Goal: Information Seeking & Learning: Learn about a topic

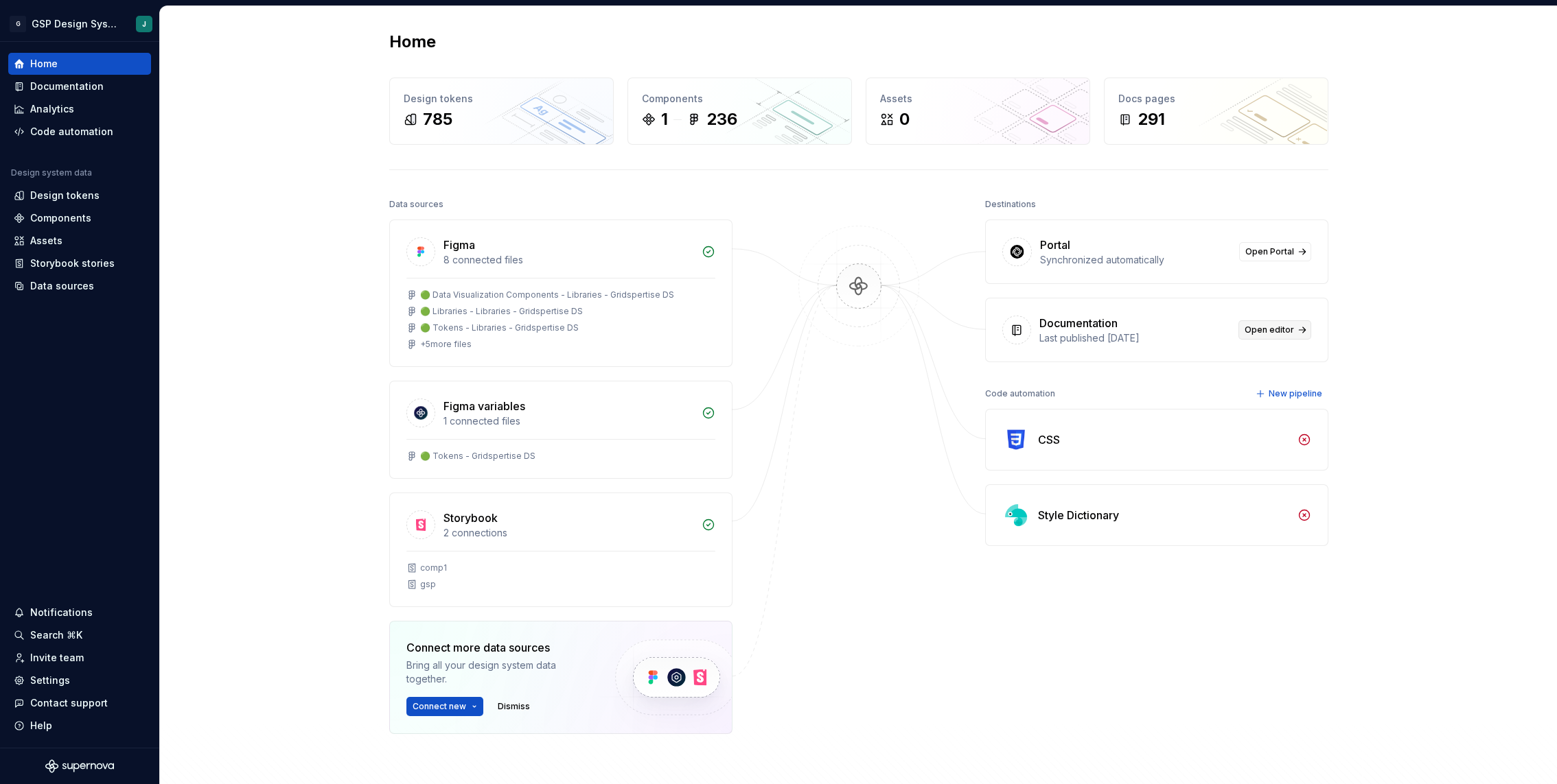
click at [1284, 328] on span "Open editor" at bounding box center [1269, 330] width 49 height 11
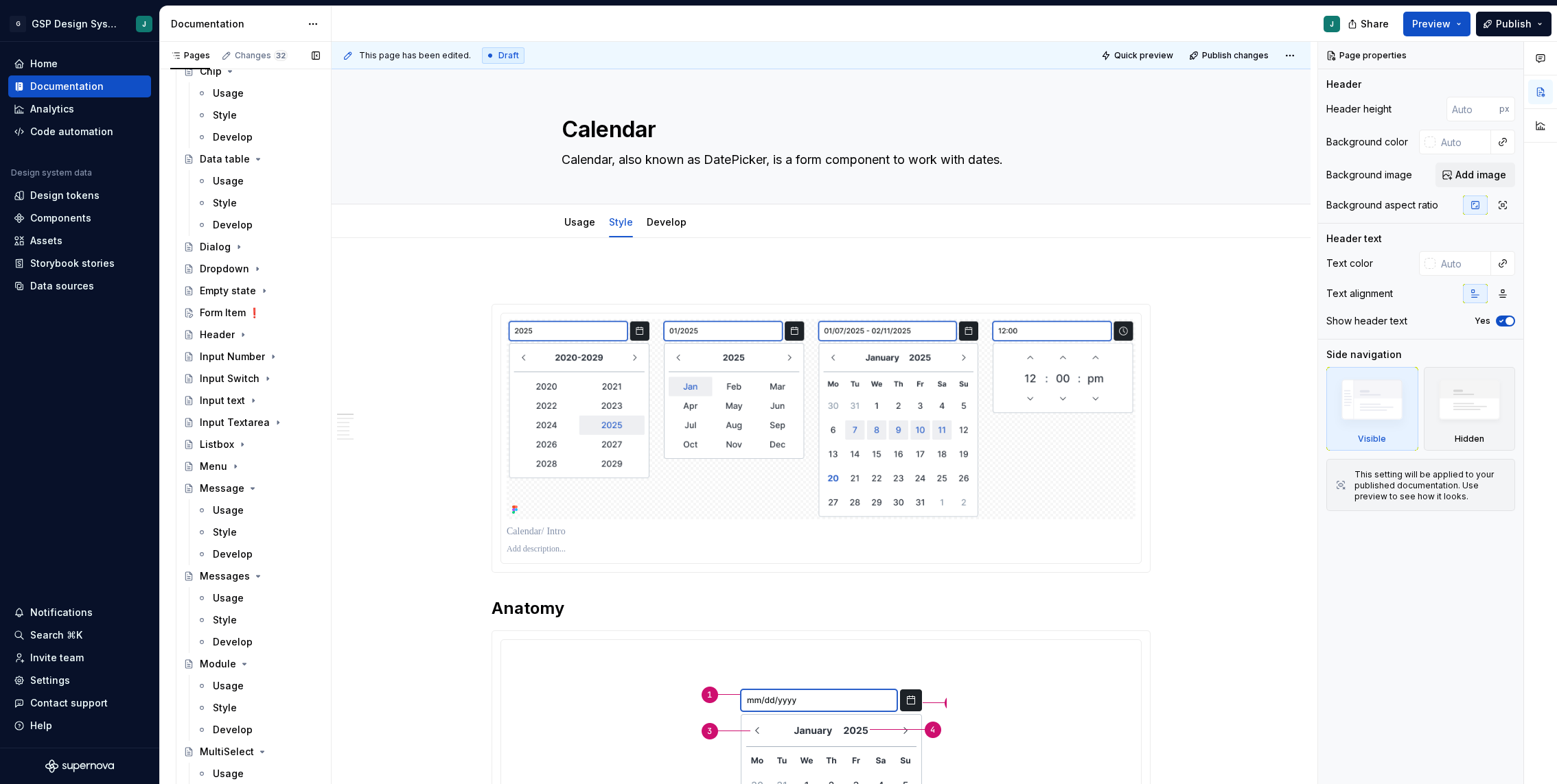
scroll to position [1742, 0]
click at [250, 473] on icon "Page tree" at bounding box center [252, 476] width 11 height 11
click at [255, 490] on div "Messages" at bounding box center [260, 498] width 120 height 19
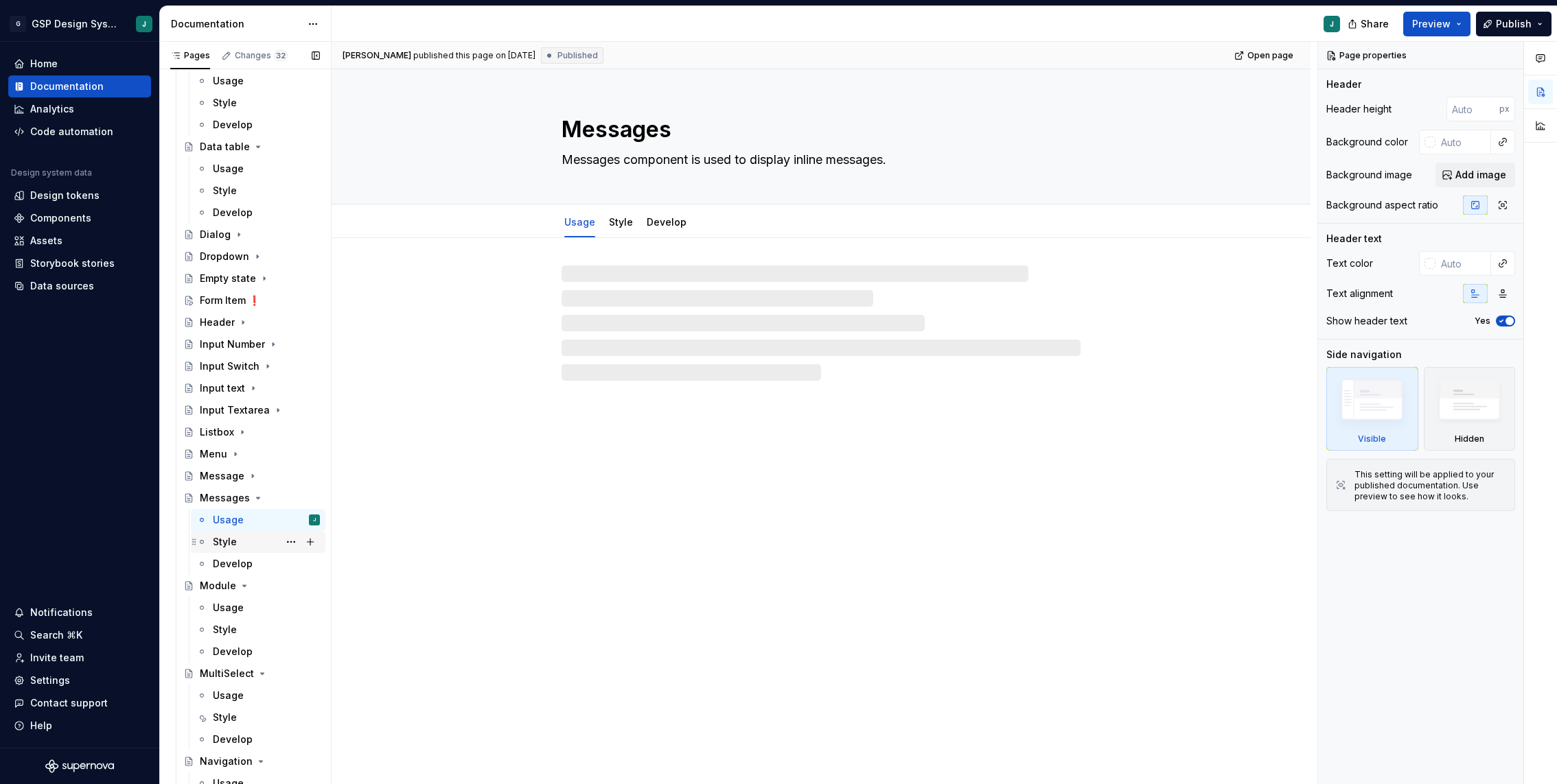
click at [246, 583] on icon "Page tree" at bounding box center [244, 586] width 11 height 11
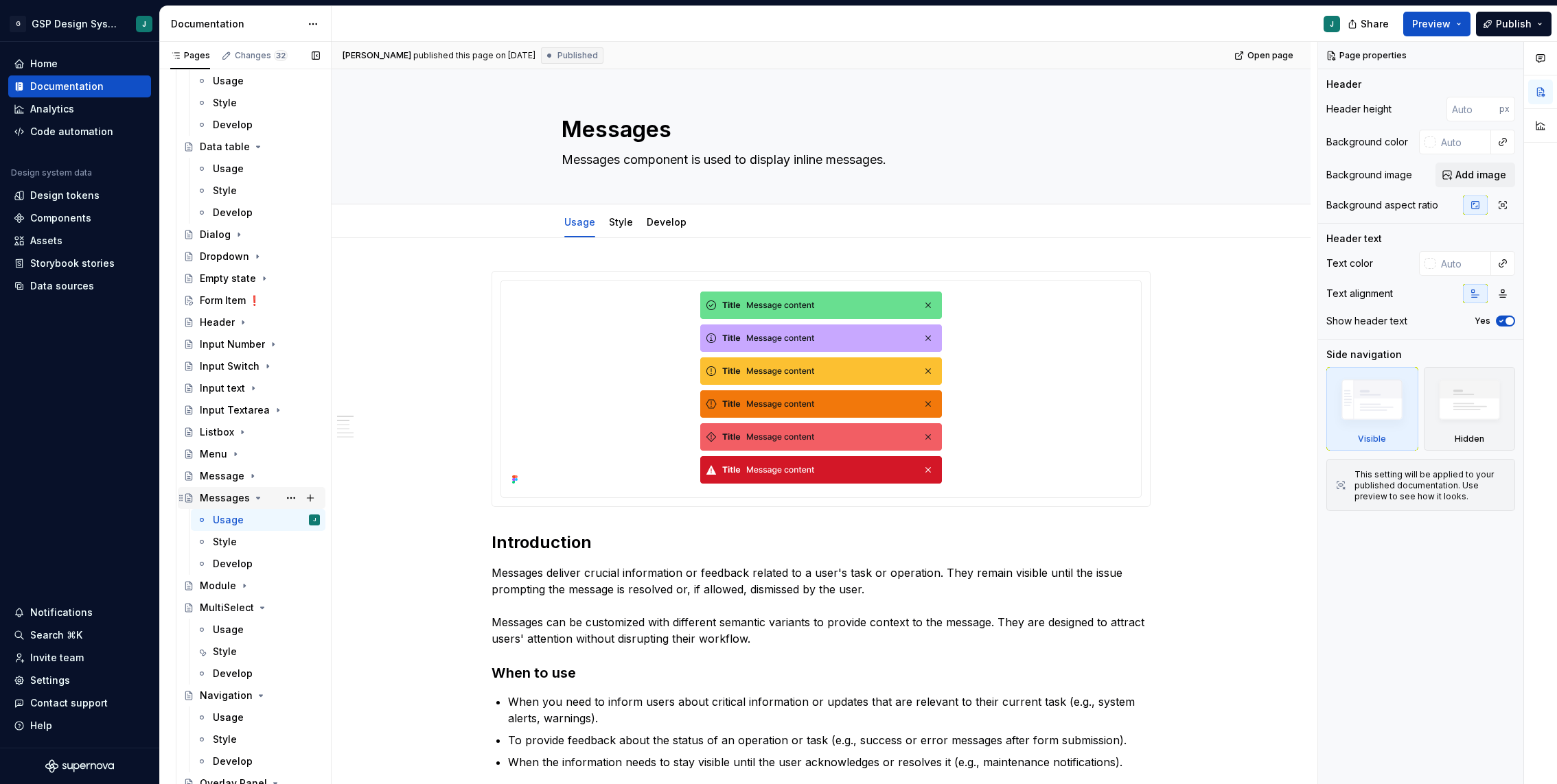
click at [253, 495] on icon "Page tree" at bounding box center [258, 498] width 11 height 11
click at [263, 540] on icon "Page tree" at bounding box center [262, 542] width 11 height 11
click at [261, 562] on button "Page tree" at bounding box center [261, 564] width 11 height 11
click at [271, 583] on icon "Page tree" at bounding box center [273, 586] width 11 height 11
click at [255, 605] on icon "Page tree" at bounding box center [254, 607] width 11 height 11
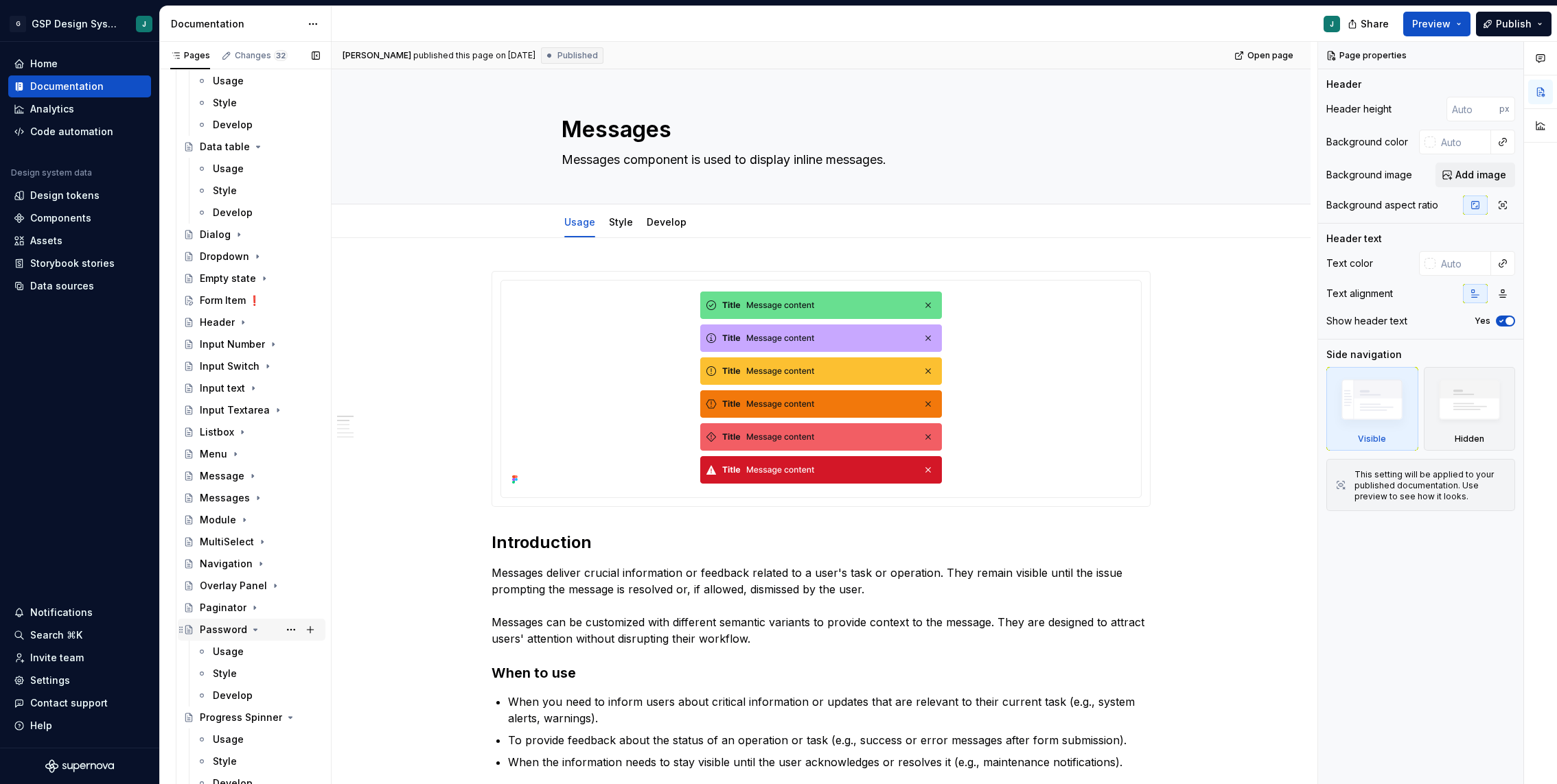
click at [255, 622] on div "Password" at bounding box center [260, 630] width 120 height 19
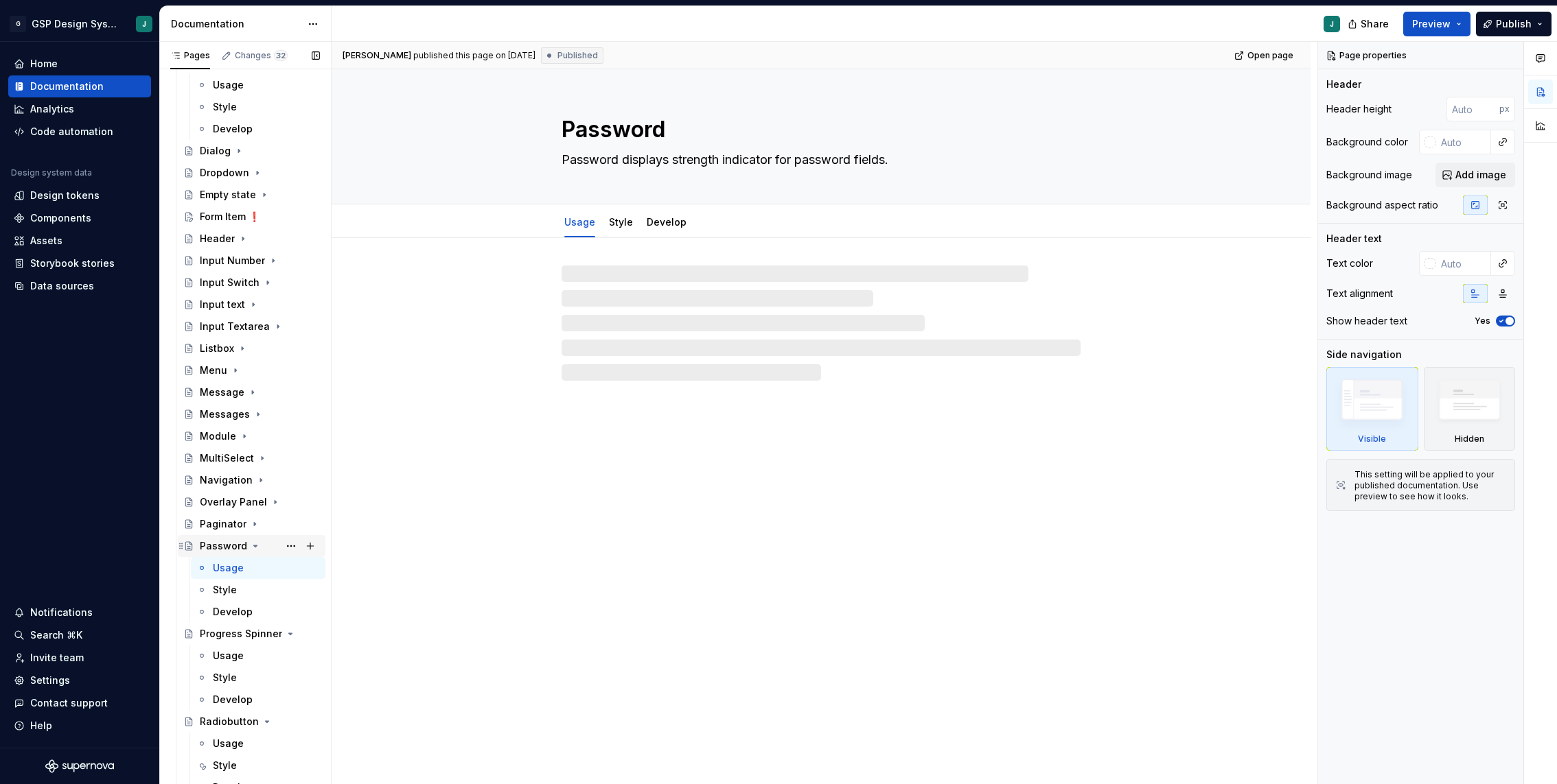
scroll to position [1836, 0]
click at [251, 537] on icon "Page tree" at bounding box center [255, 536] width 11 height 11
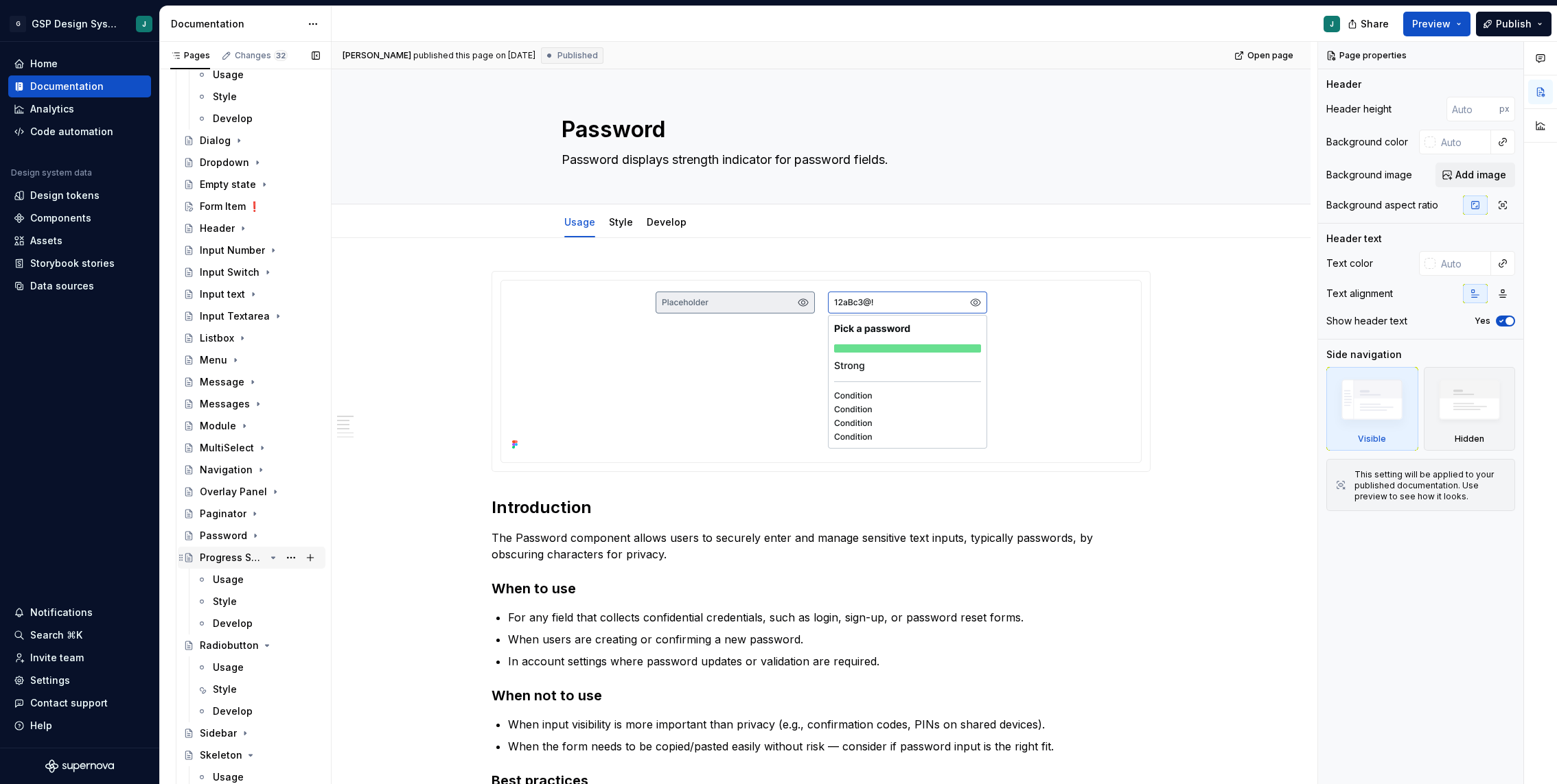
click at [278, 558] on icon "Page tree" at bounding box center [273, 557] width 11 height 11
click at [265, 579] on icon "Page tree" at bounding box center [267, 580] width 11 height 11
click at [249, 622] on icon "Page tree" at bounding box center [251, 624] width 11 height 11
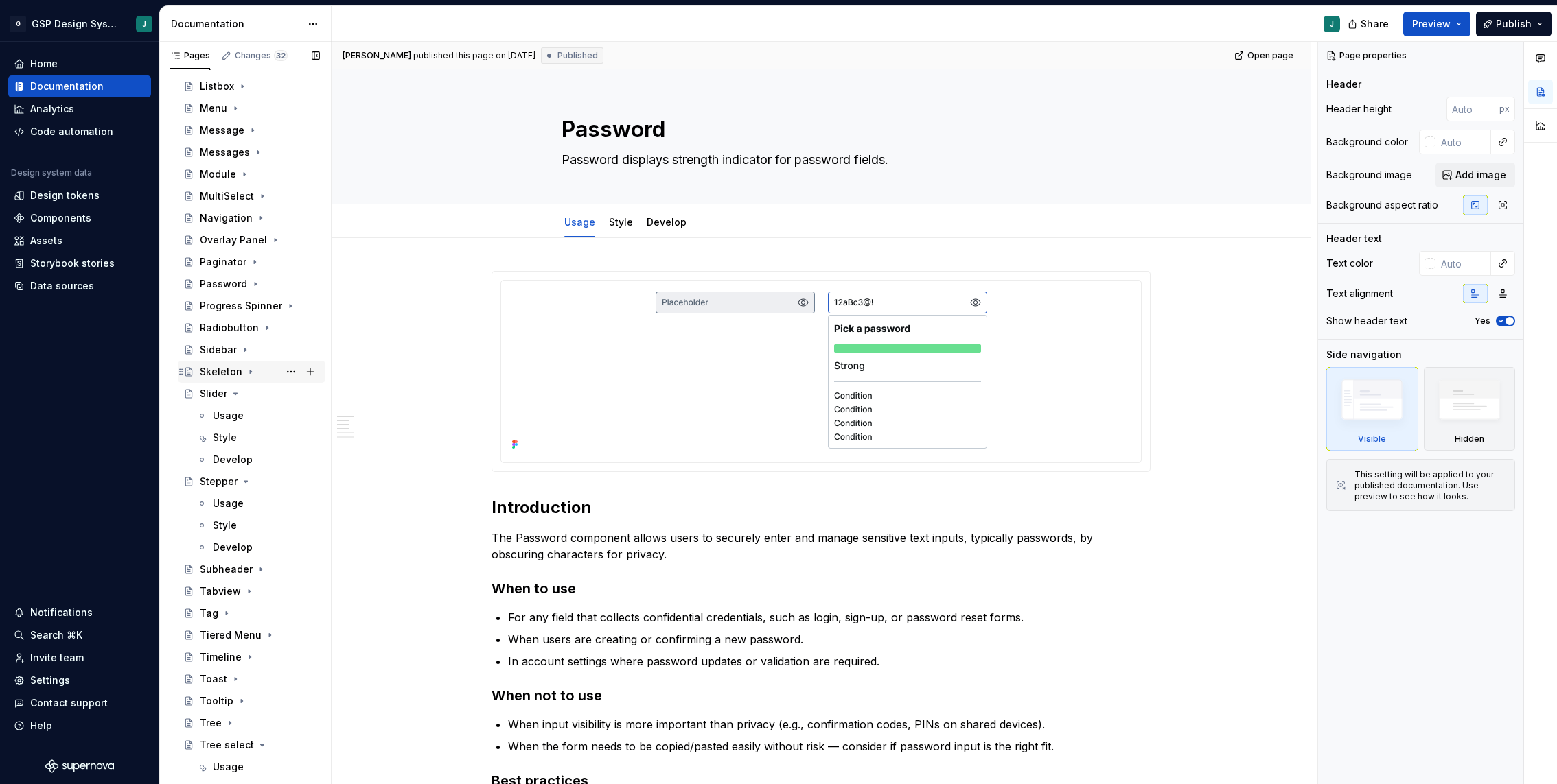
scroll to position [2096, 0]
click at [241, 474] on icon "Page tree" at bounding box center [245, 473] width 11 height 11
click at [234, 389] on icon "Page tree" at bounding box center [235, 385] width 11 height 11
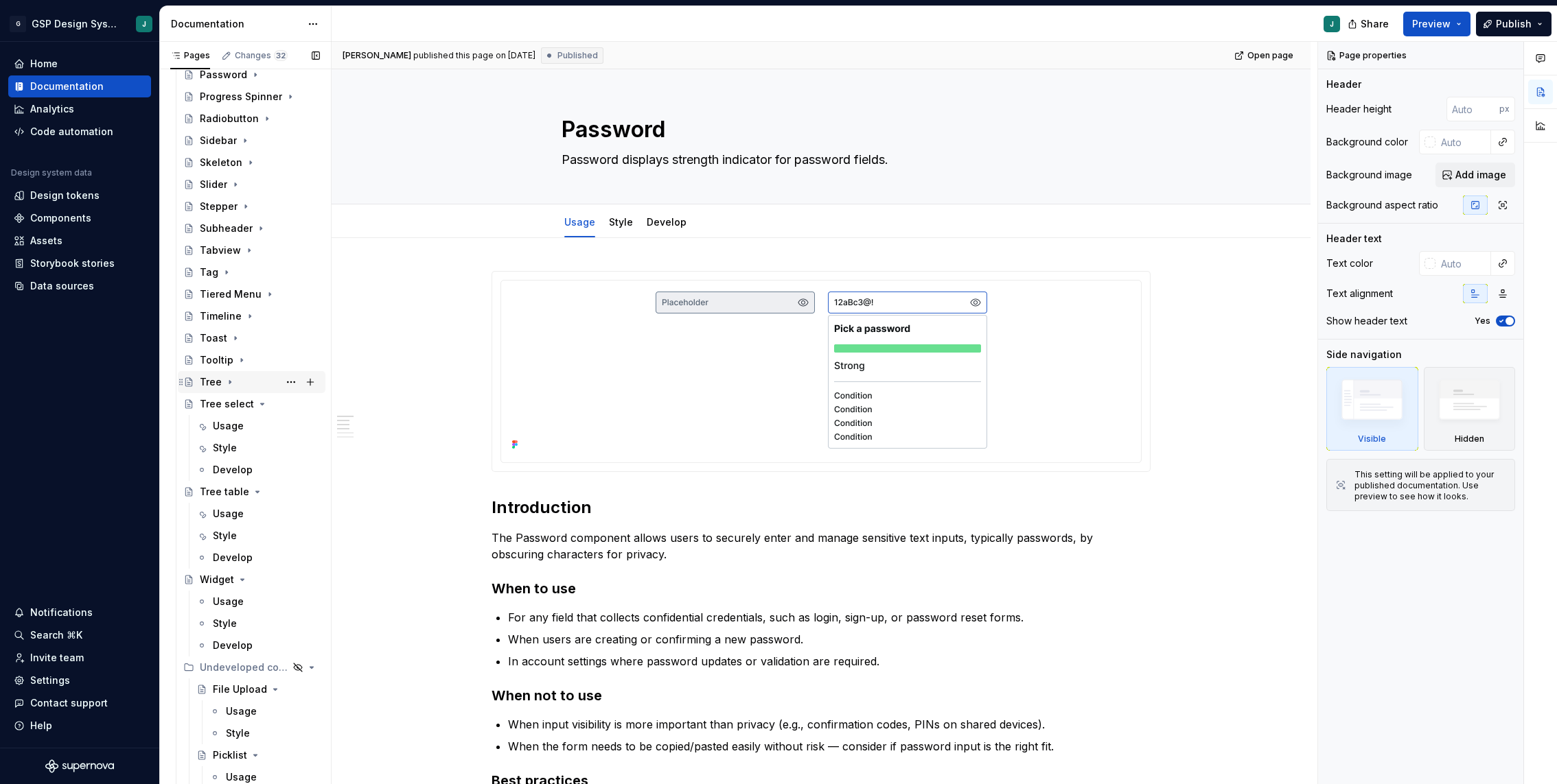
scroll to position [2318, 0]
click at [259, 384] on icon "Page tree" at bounding box center [262, 382] width 11 height 11
click at [256, 404] on icon "Page tree" at bounding box center [258, 405] width 3 height 2
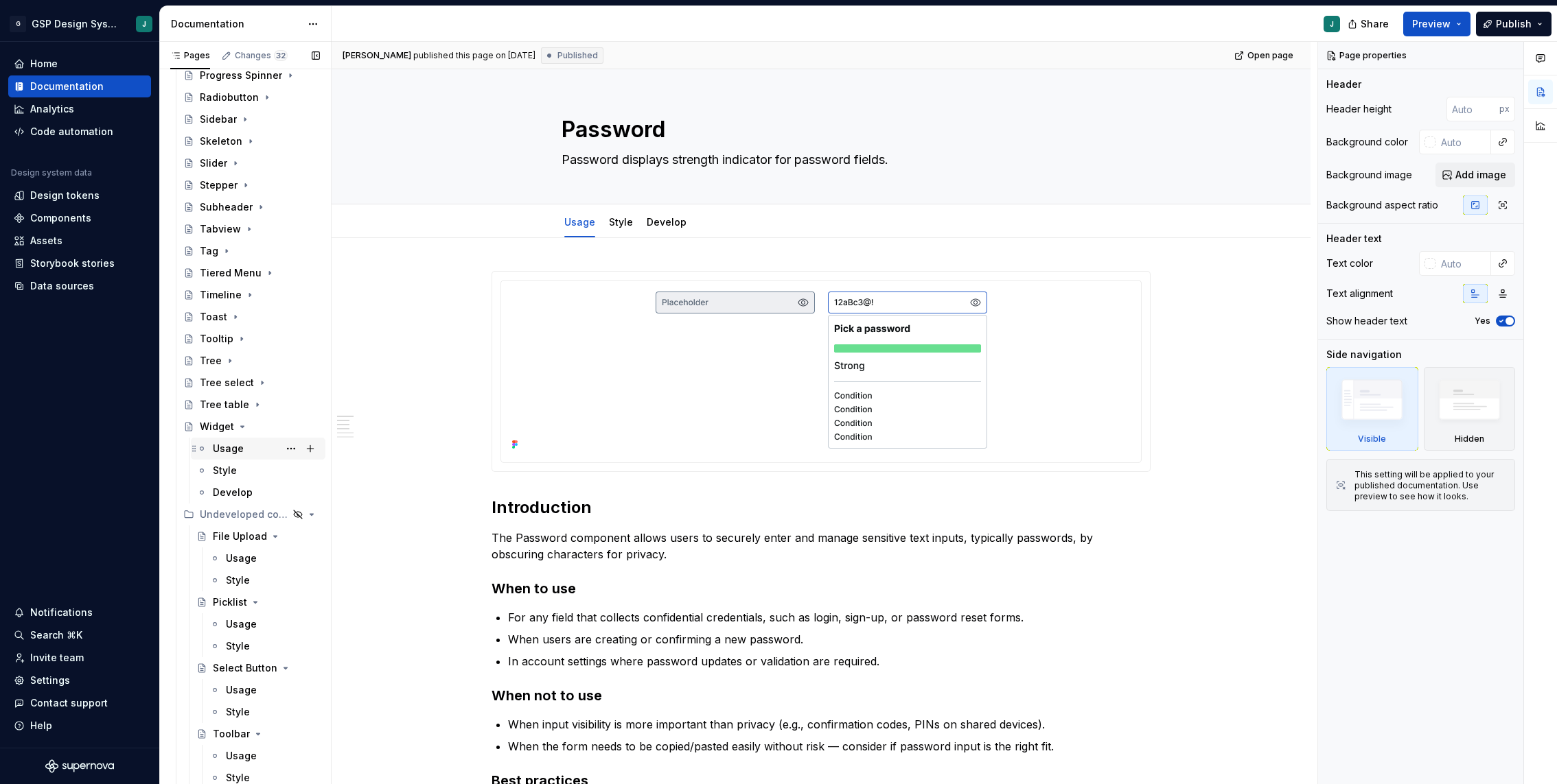
click at [231, 448] on div "Usage" at bounding box center [228, 449] width 31 height 14
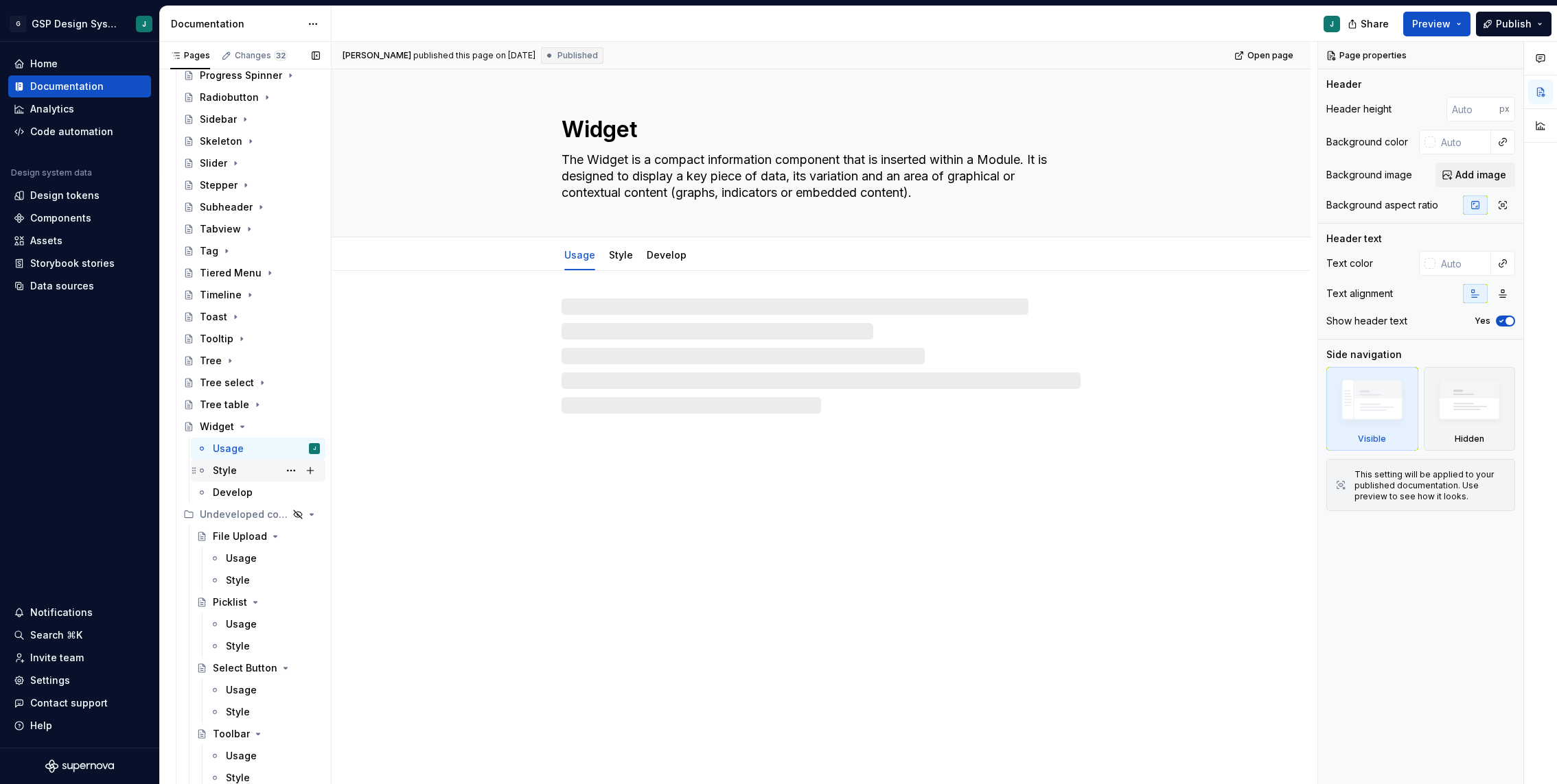
click at [234, 466] on div "Style" at bounding box center [224, 471] width 24 height 14
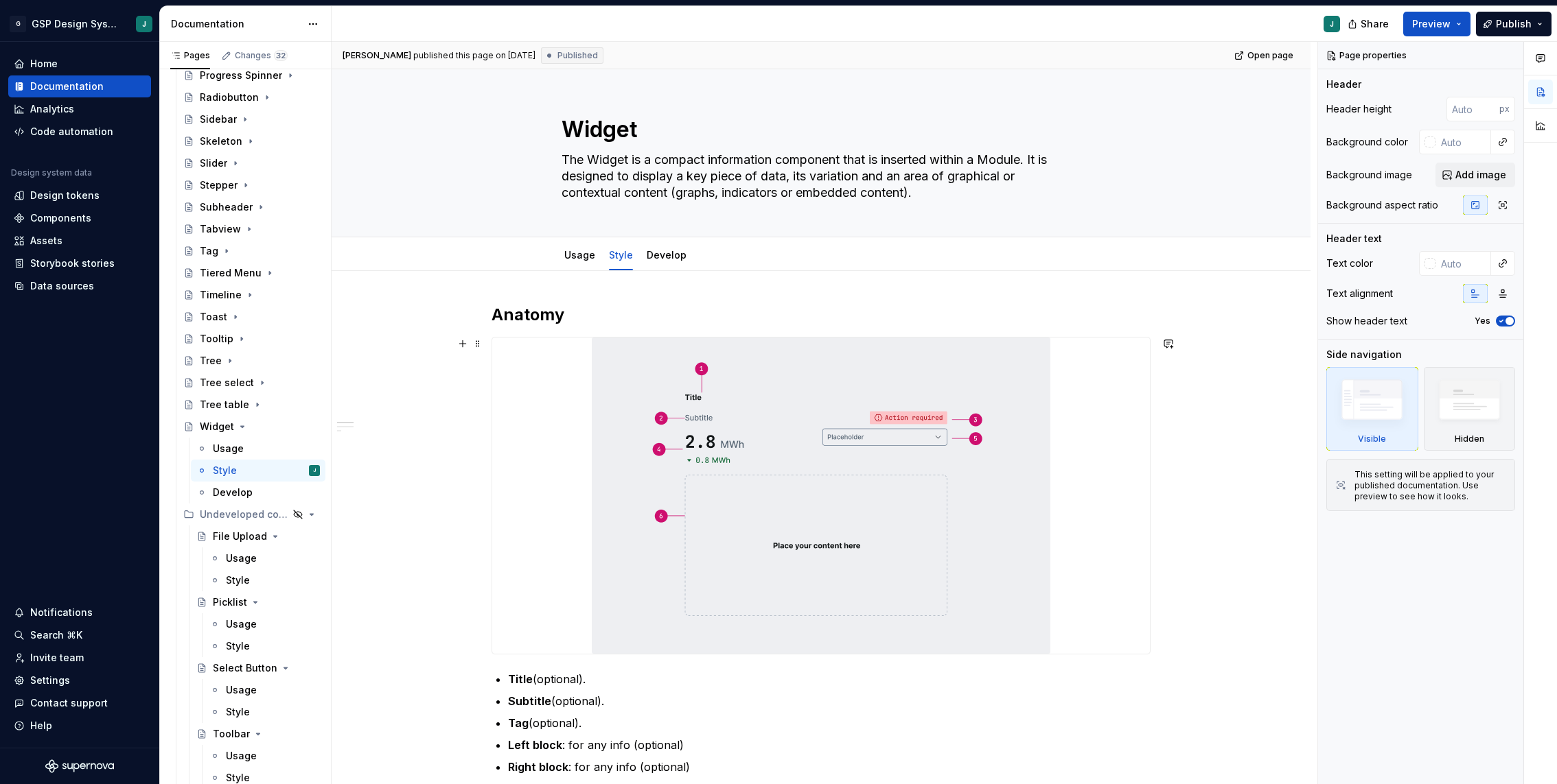
click at [855, 426] on img at bounding box center [821, 496] width 459 height 316
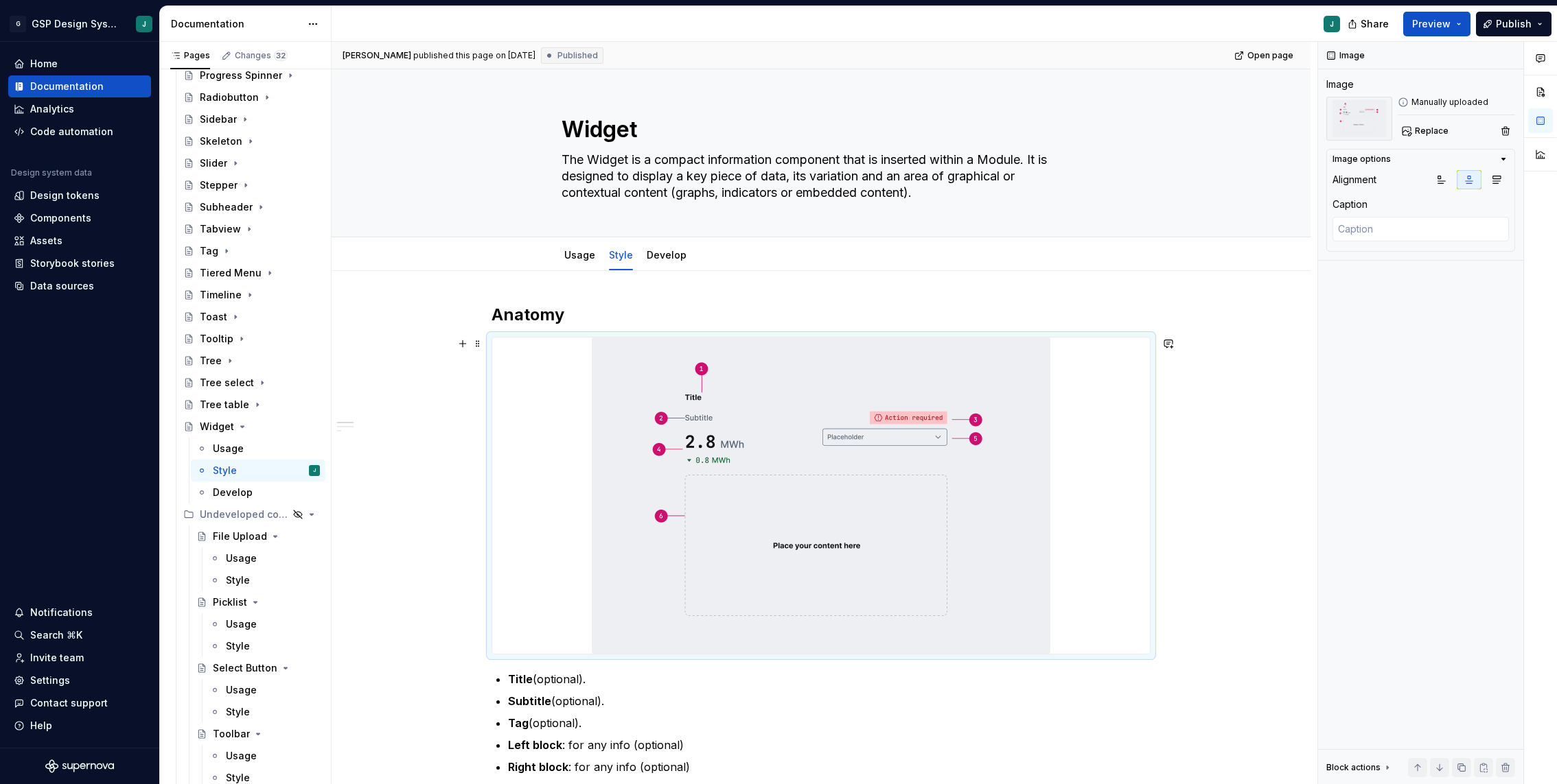
click at [431, 504] on div "**********" at bounding box center [821, 759] width 979 height 977
click at [593, 311] on h2 "Anatomy" at bounding box center [821, 315] width 659 height 22
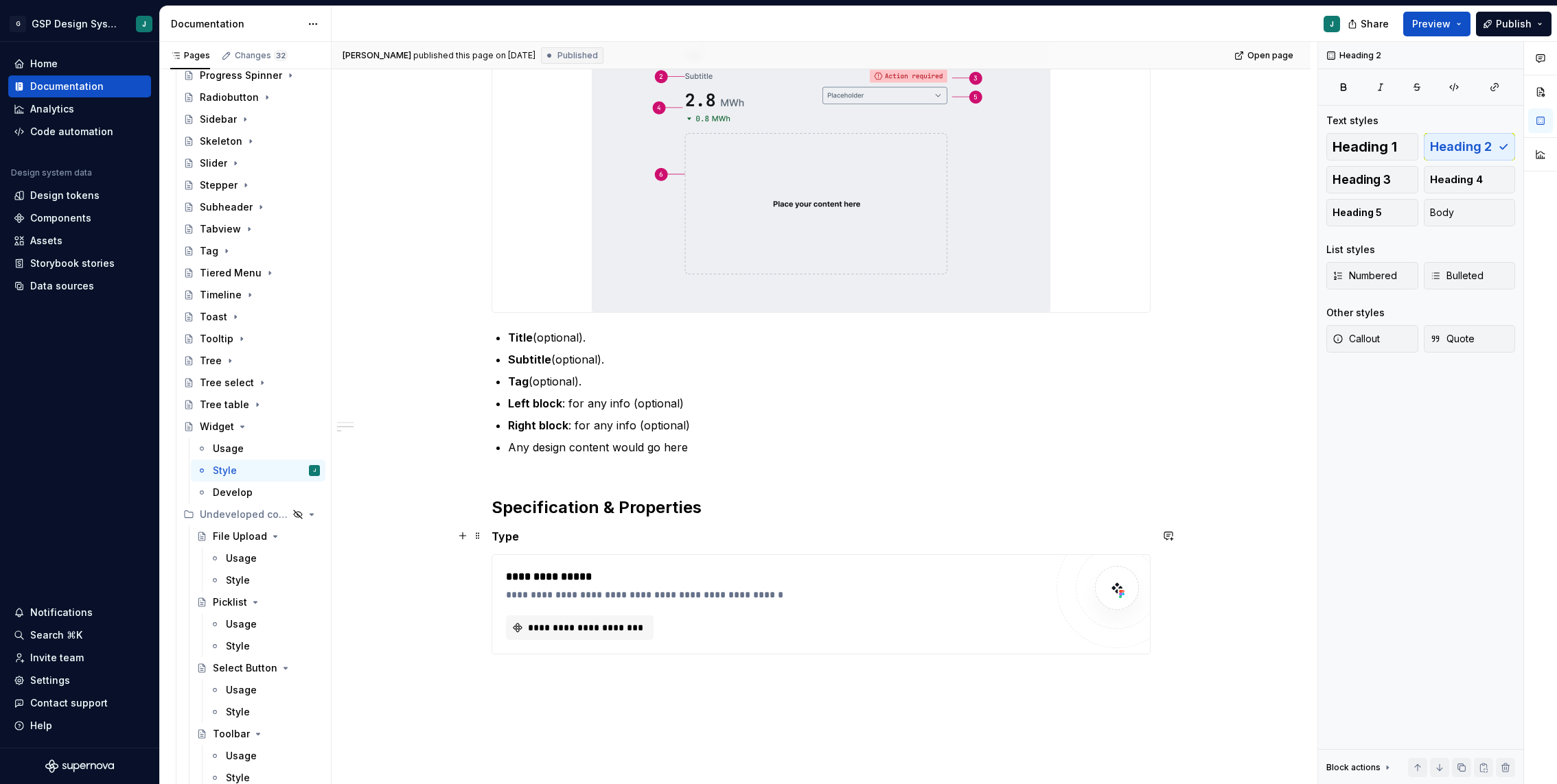
scroll to position [299, 0]
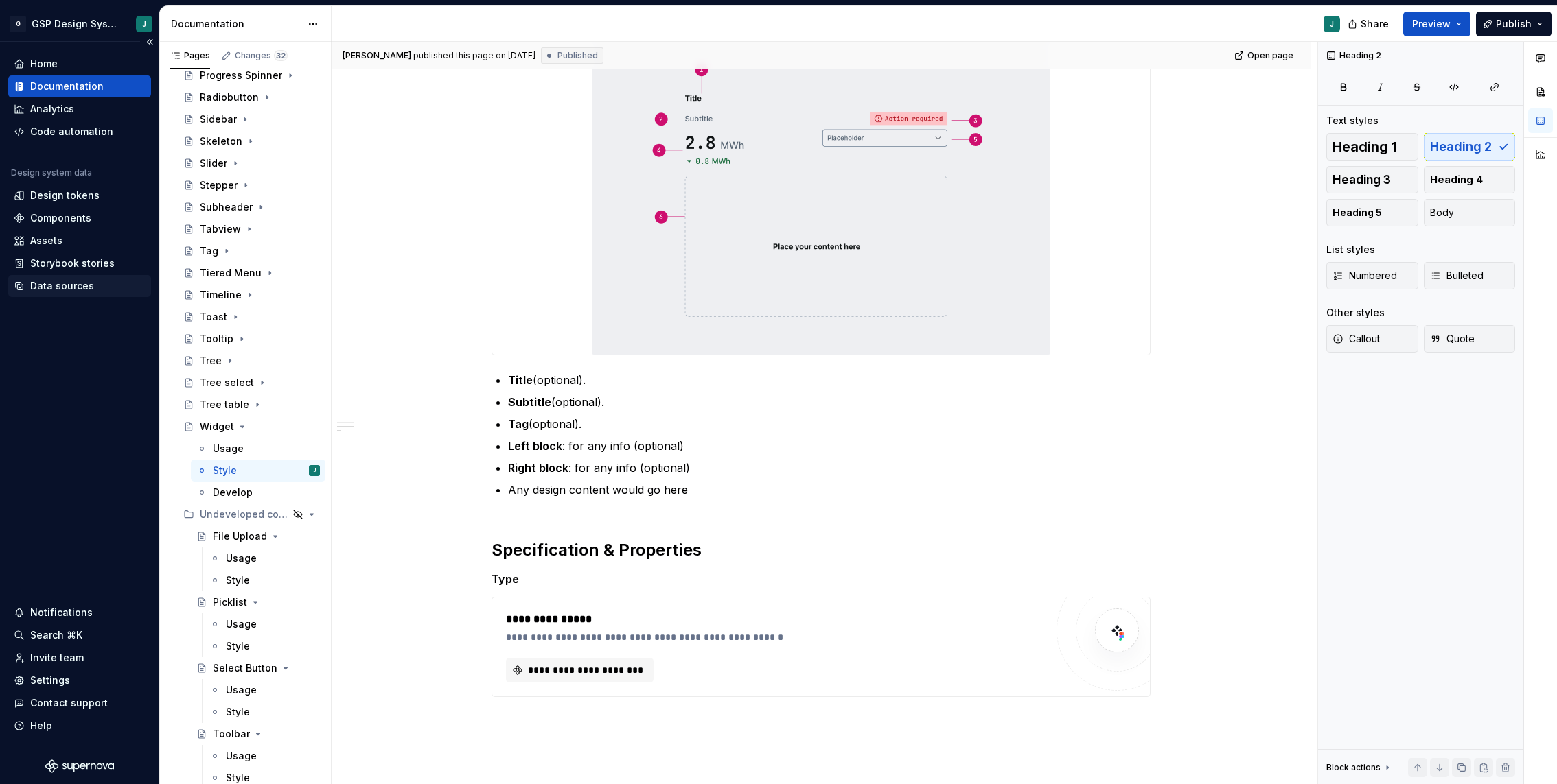
click at [49, 285] on div "Data sources" at bounding box center [62, 286] width 64 height 14
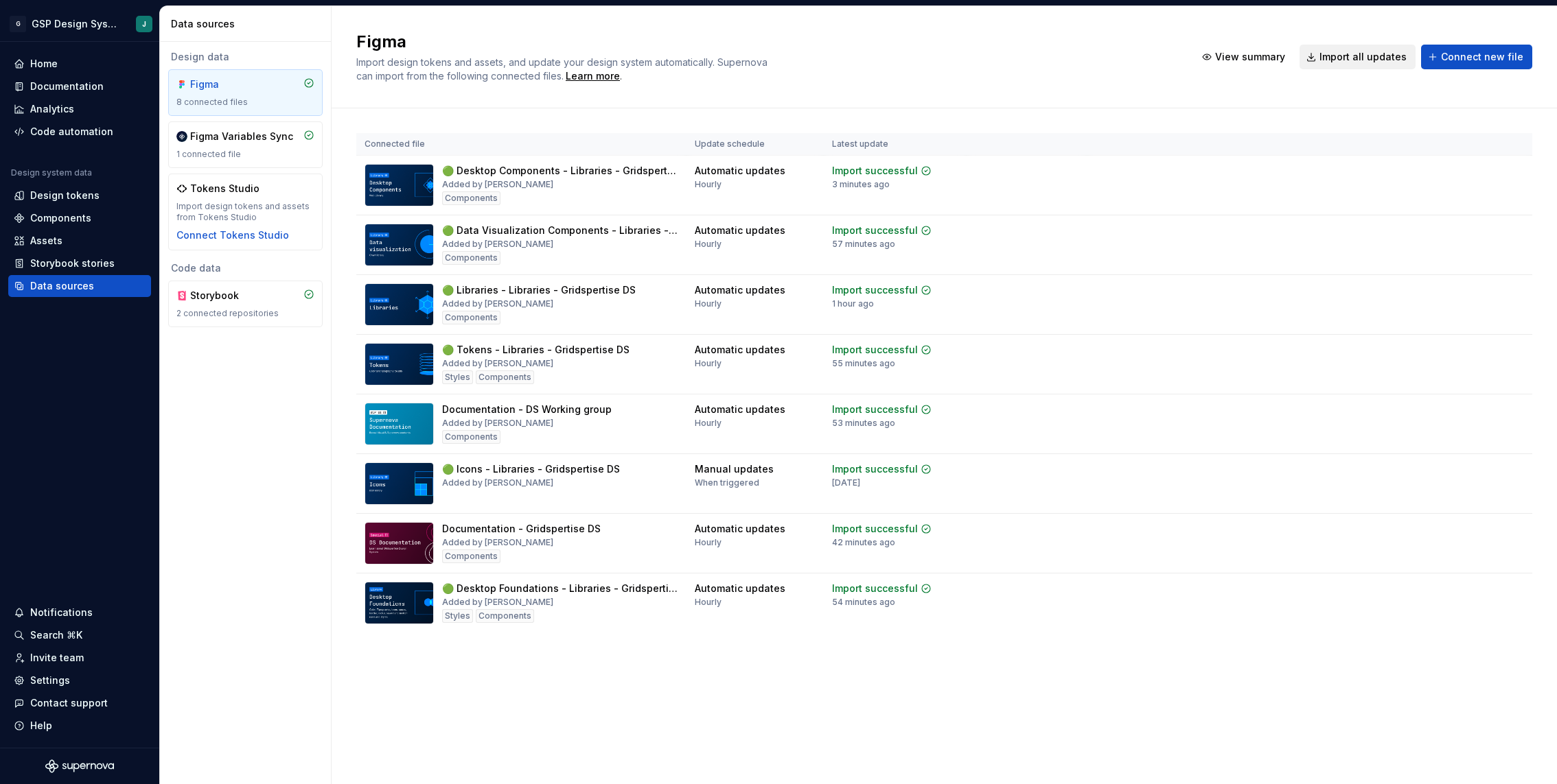
click at [1354, 58] on span "Import all updates" at bounding box center [1363, 57] width 87 height 14
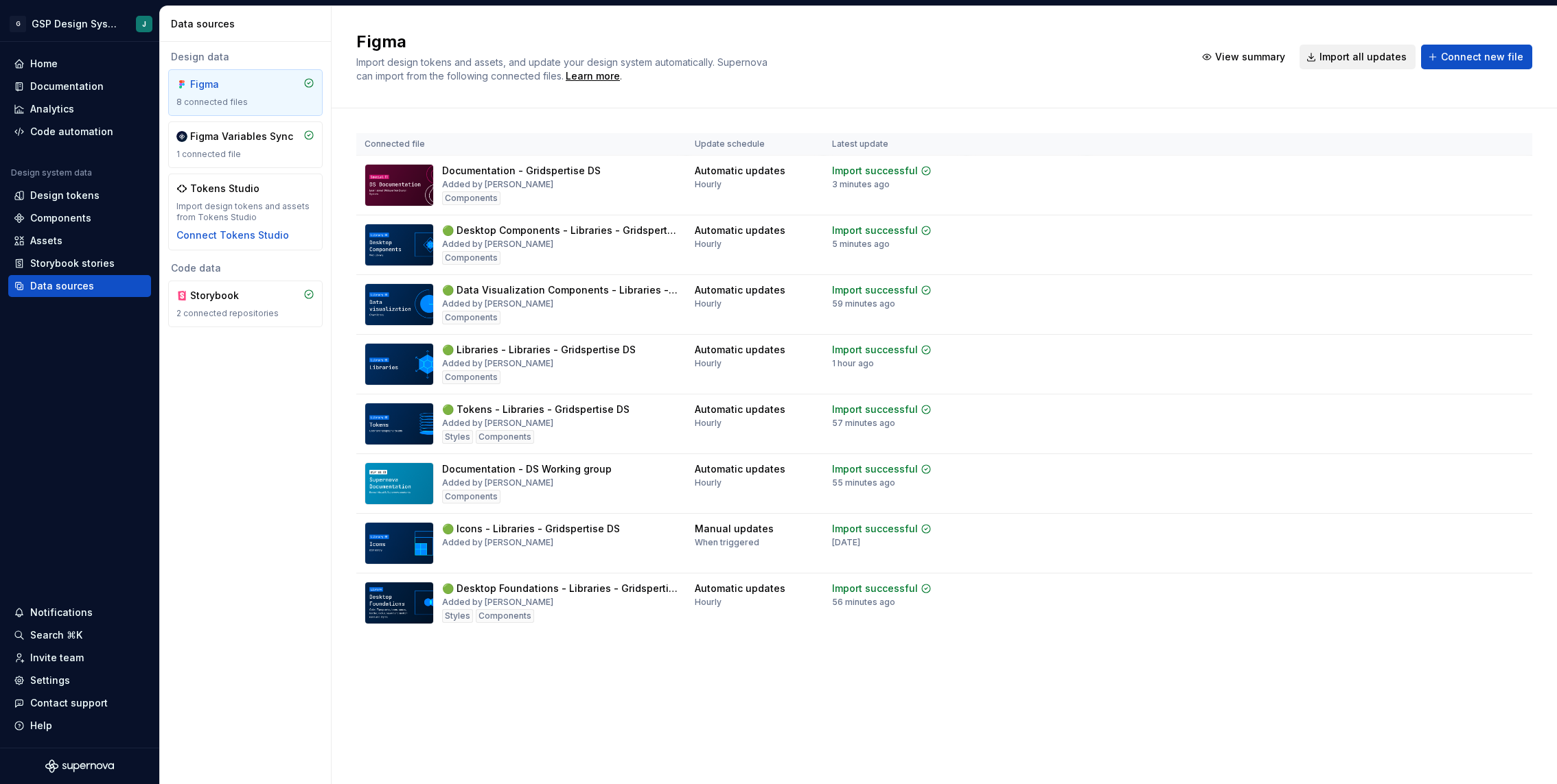
click at [1354, 56] on span "Import all updates" at bounding box center [1363, 57] width 87 height 14
click at [1355, 56] on span "Import all updates" at bounding box center [1363, 57] width 87 height 14
click at [61, 221] on div "Components" at bounding box center [60, 218] width 61 height 14
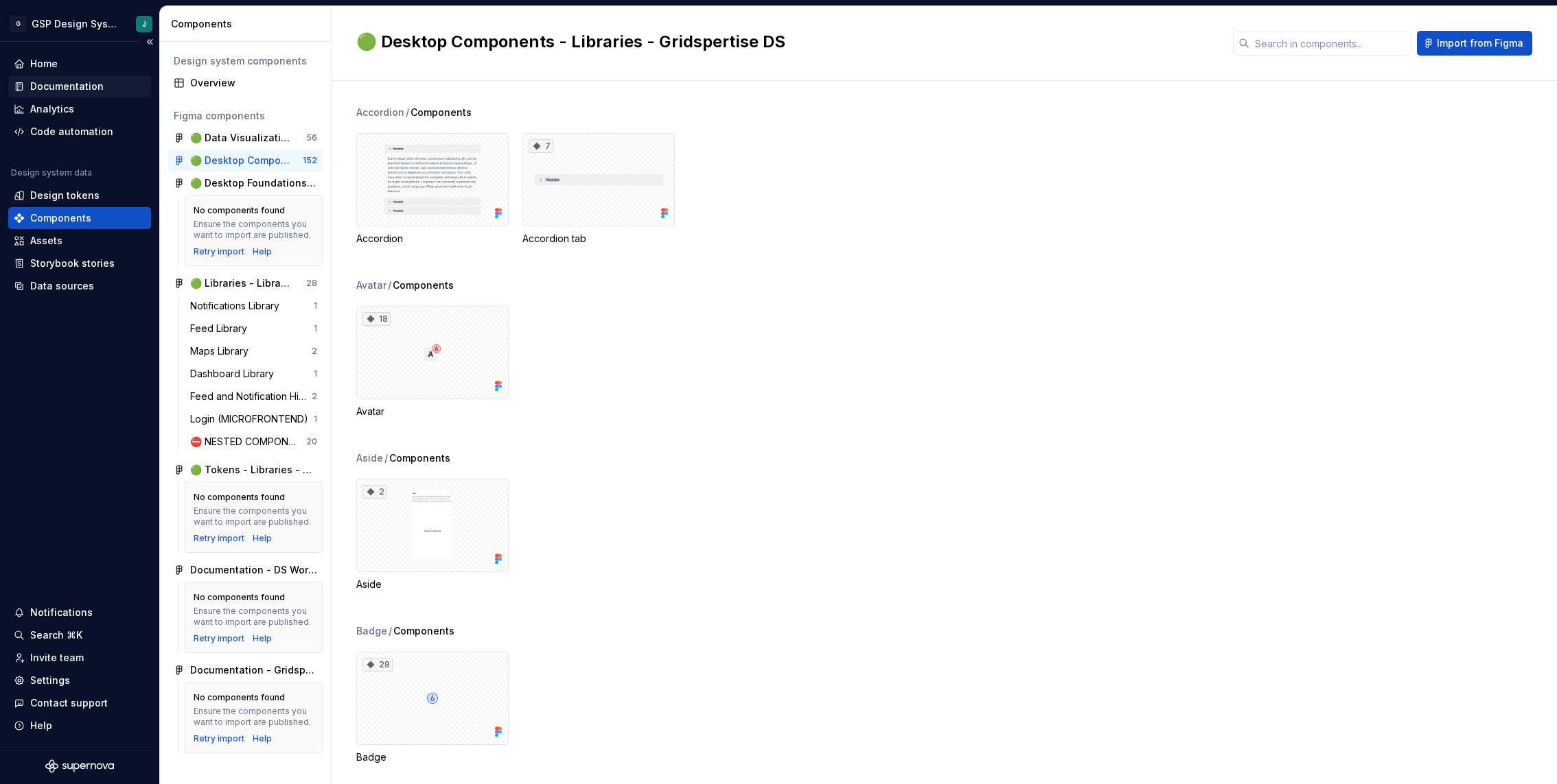
click at [69, 88] on div "Documentation" at bounding box center [66, 86] width 73 height 14
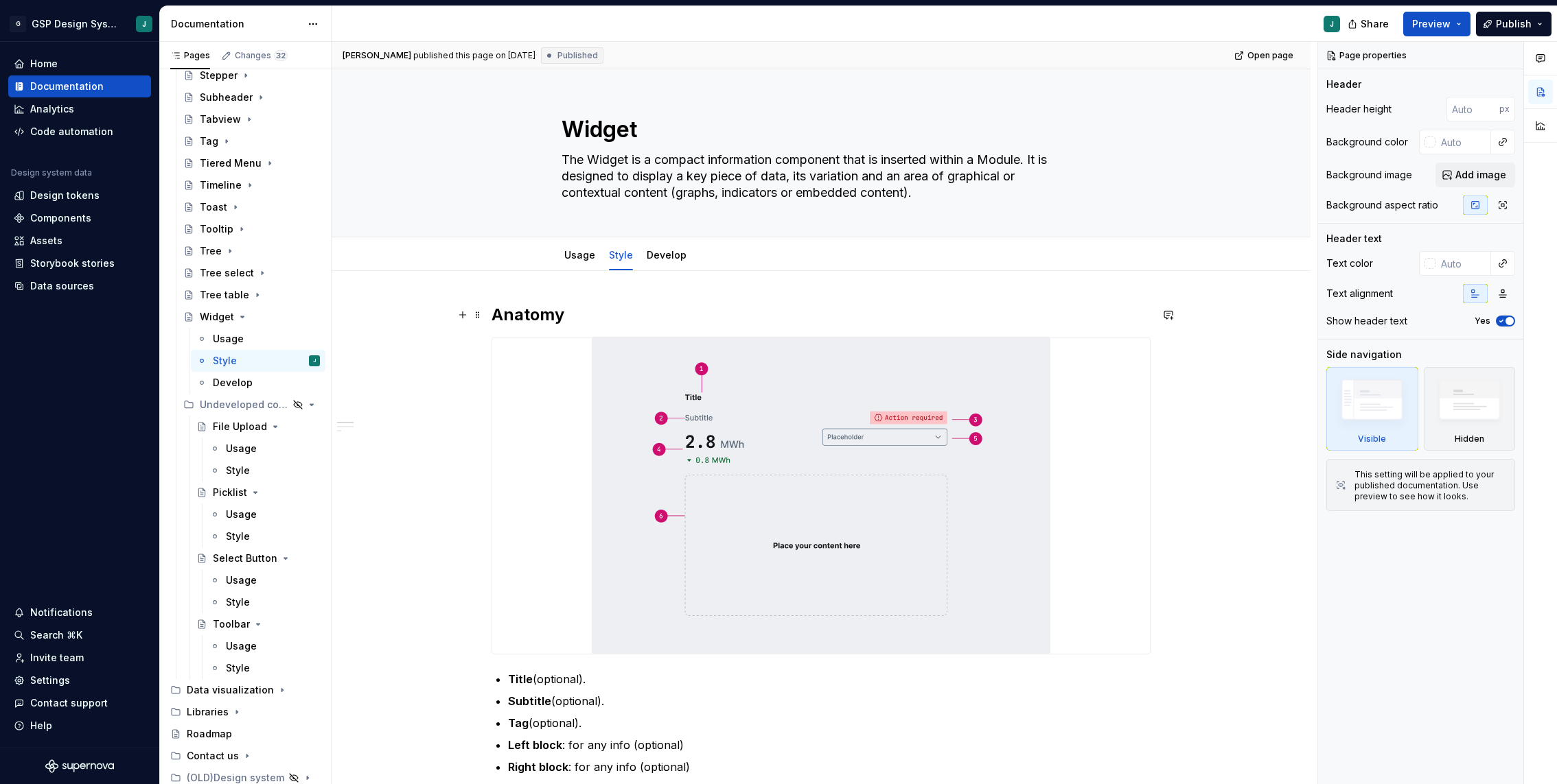
click at [496, 314] on h2 "Anatomy" at bounding box center [821, 315] width 659 height 22
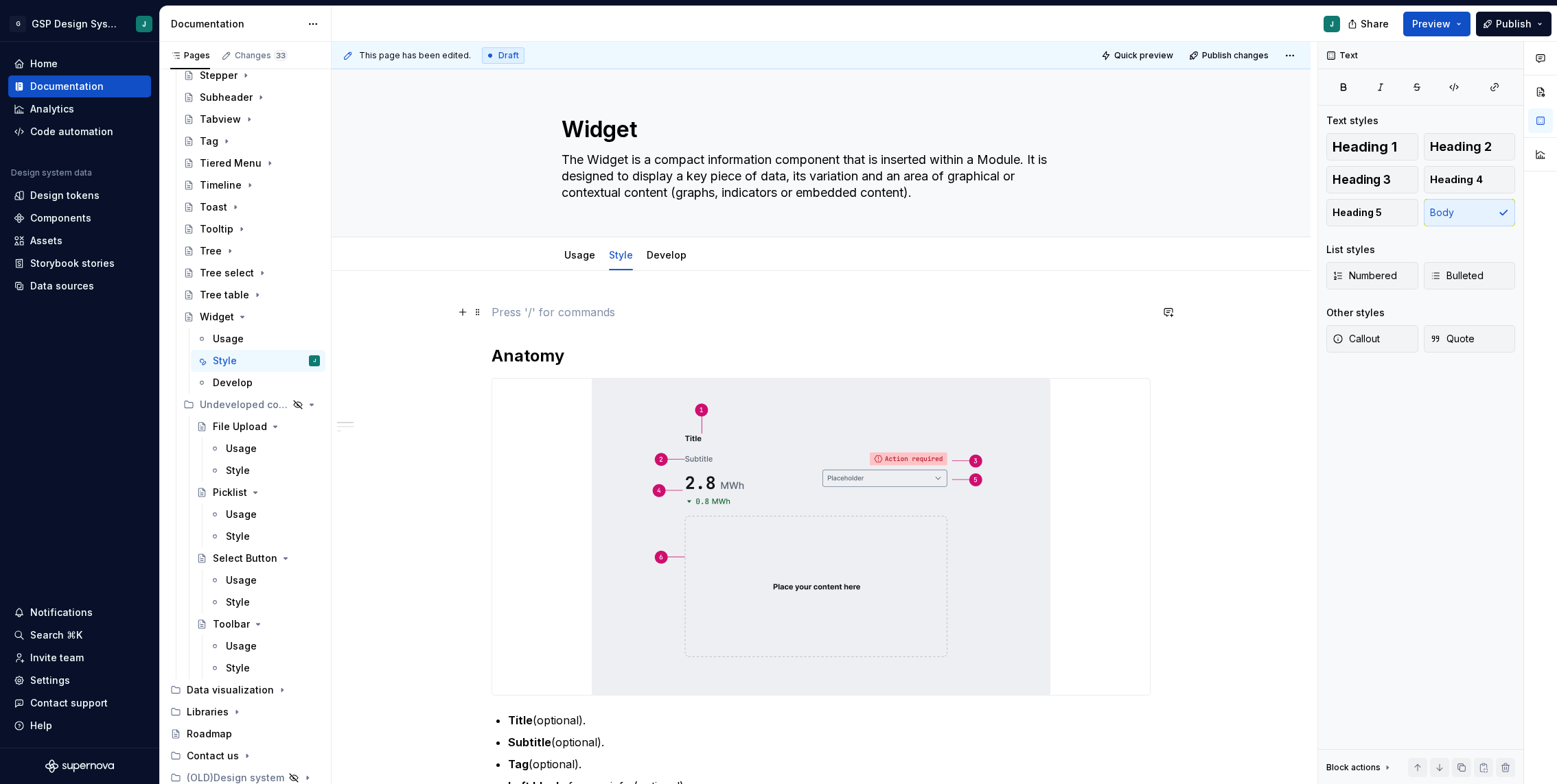
type textarea "*"
click at [499, 319] on p at bounding box center [821, 311] width 659 height 16
click at [463, 315] on button "button" at bounding box center [462, 311] width 19 height 19
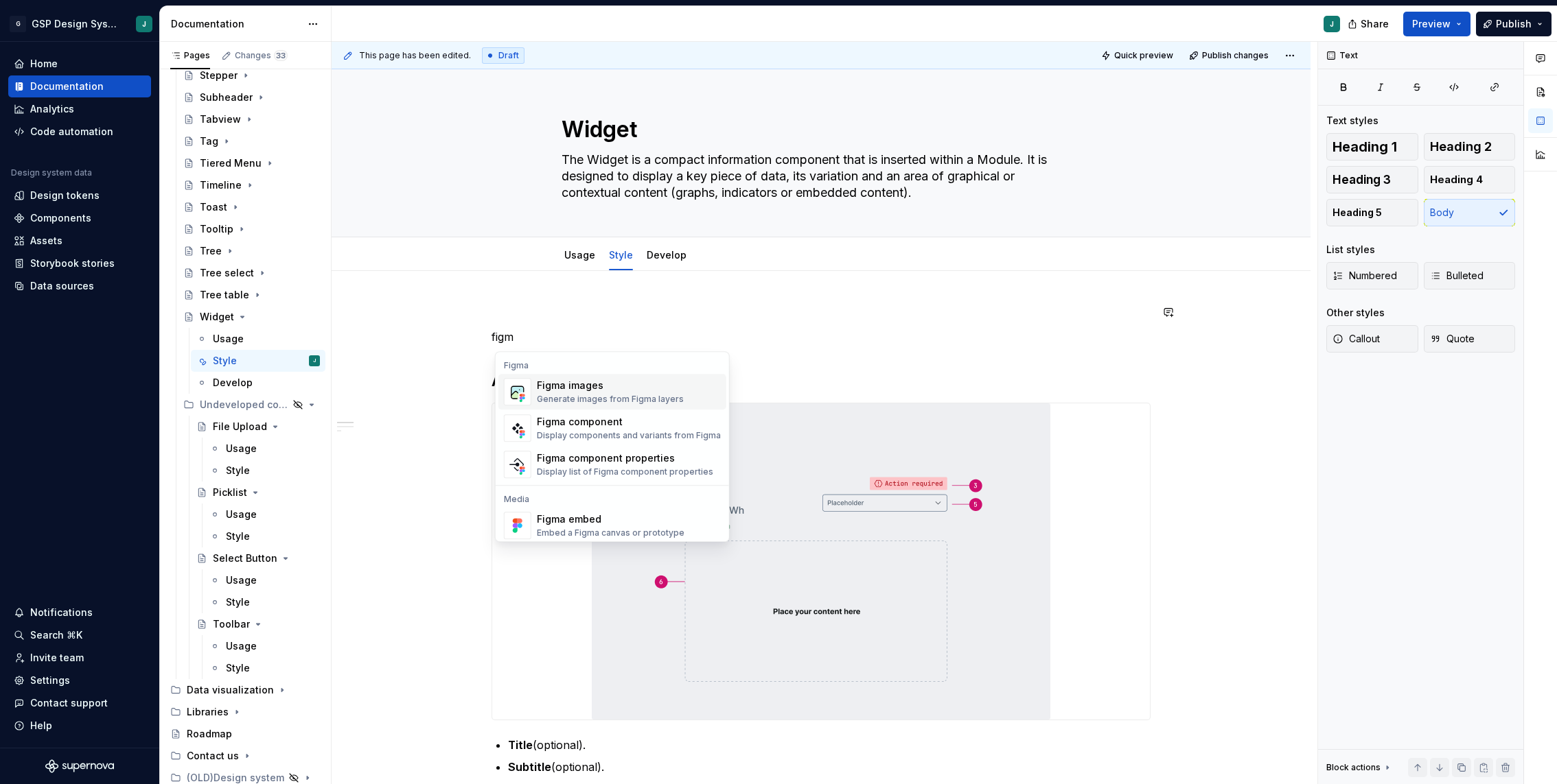
click at [561, 379] on div "Figma images" at bounding box center [610, 385] width 147 height 14
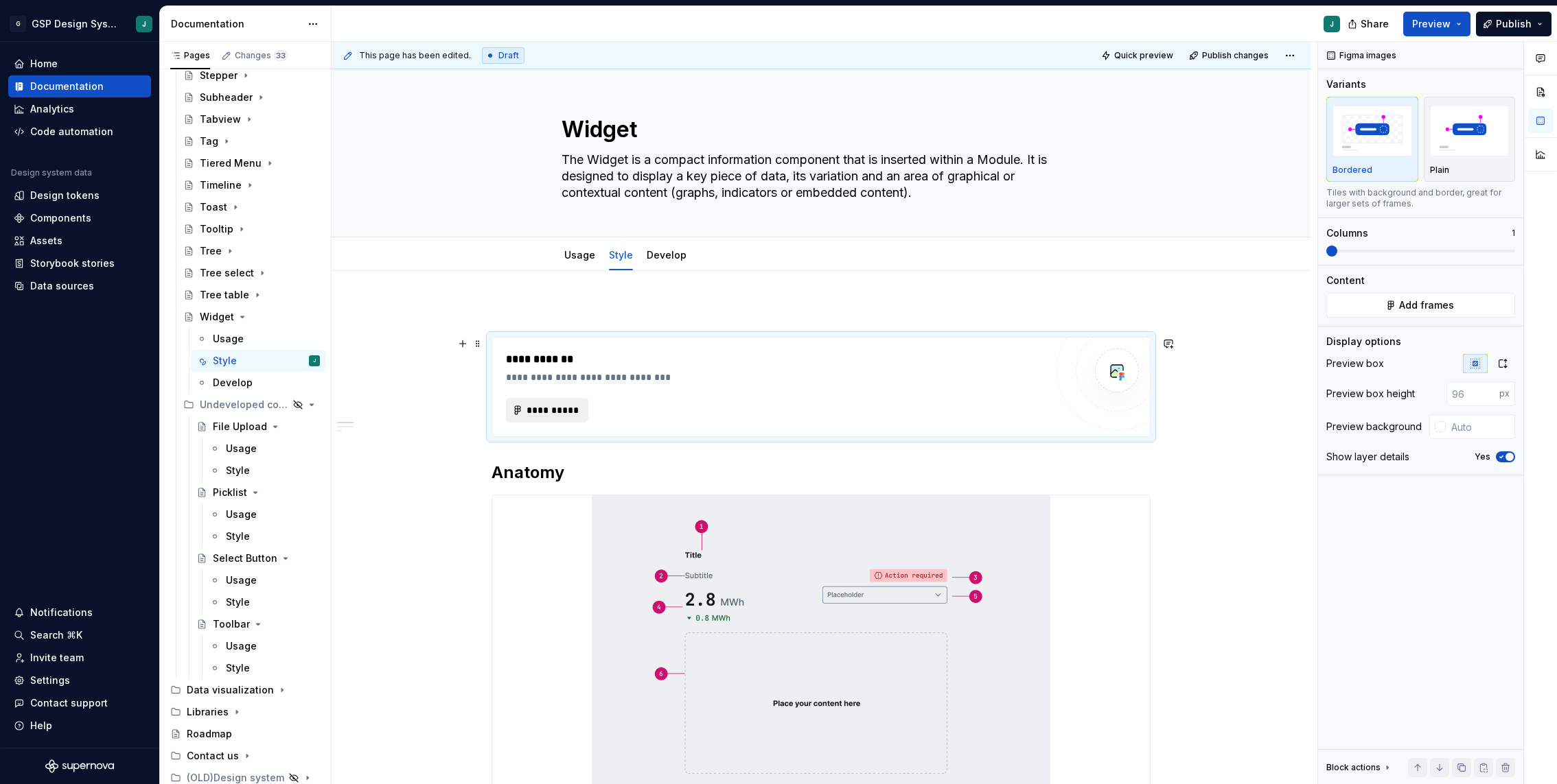
click at [558, 409] on span "**********" at bounding box center [552, 410] width 53 height 14
type textarea "*"
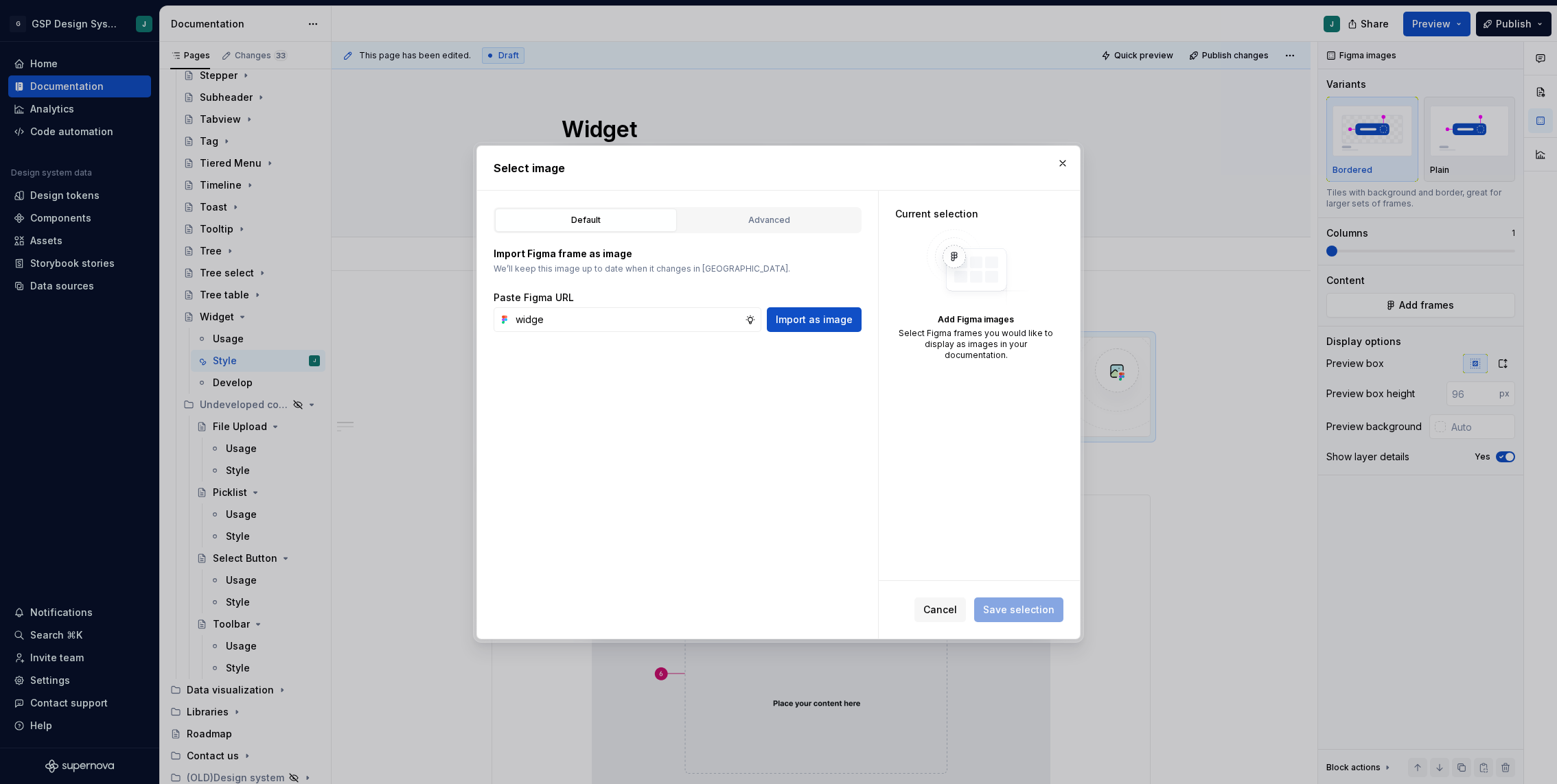
type input "widge"
click at [746, 234] on div "Import Figma frame as image We’ll keep this image up to date when it changes in…" at bounding box center [677, 283] width 368 height 99
click at [746, 226] on div "Advanced" at bounding box center [769, 220] width 172 height 14
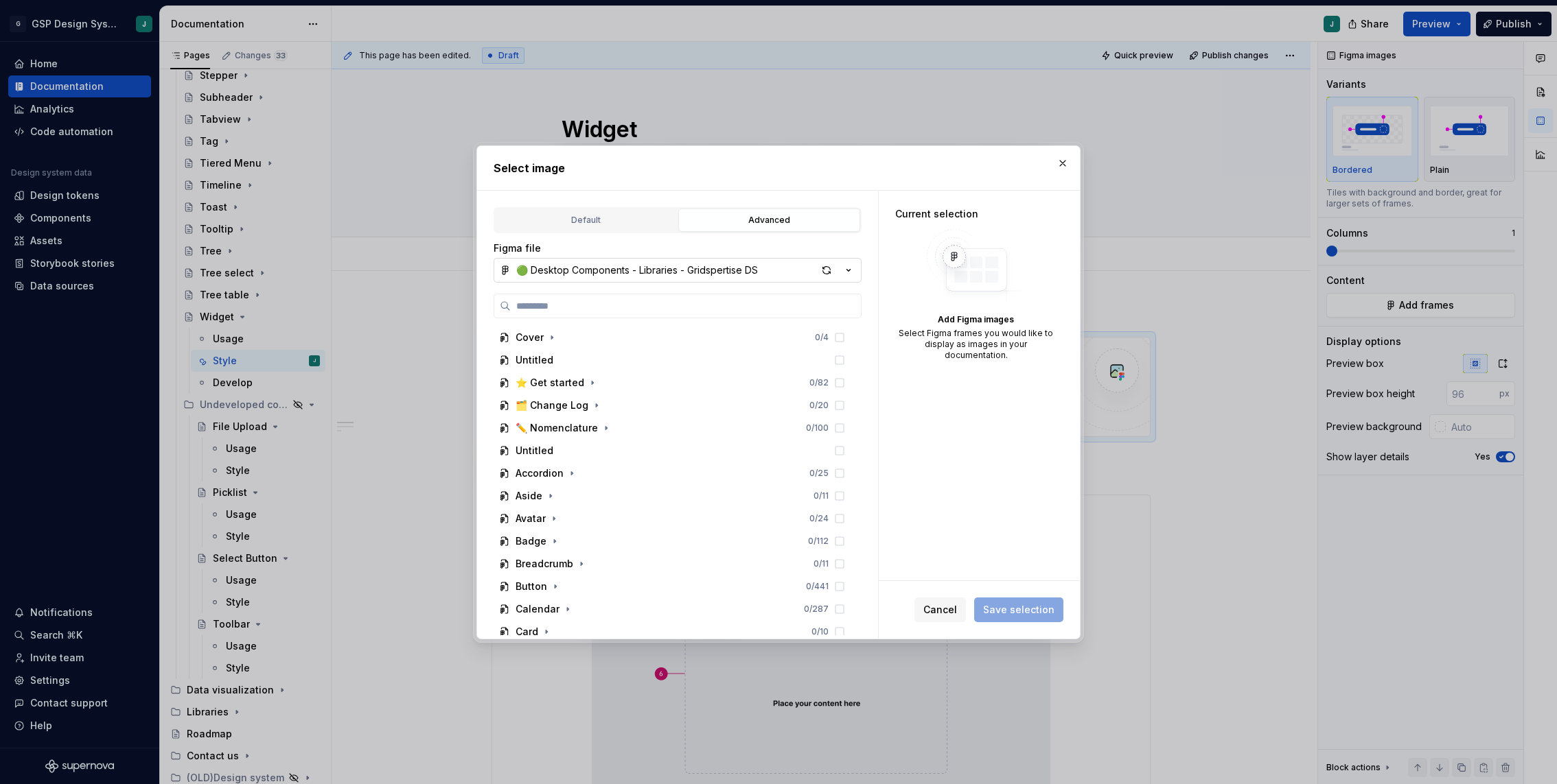
click at [580, 270] on div "🟢 Desktop Components - Libraries - Gridspertise DS" at bounding box center [636, 271] width 241 height 14
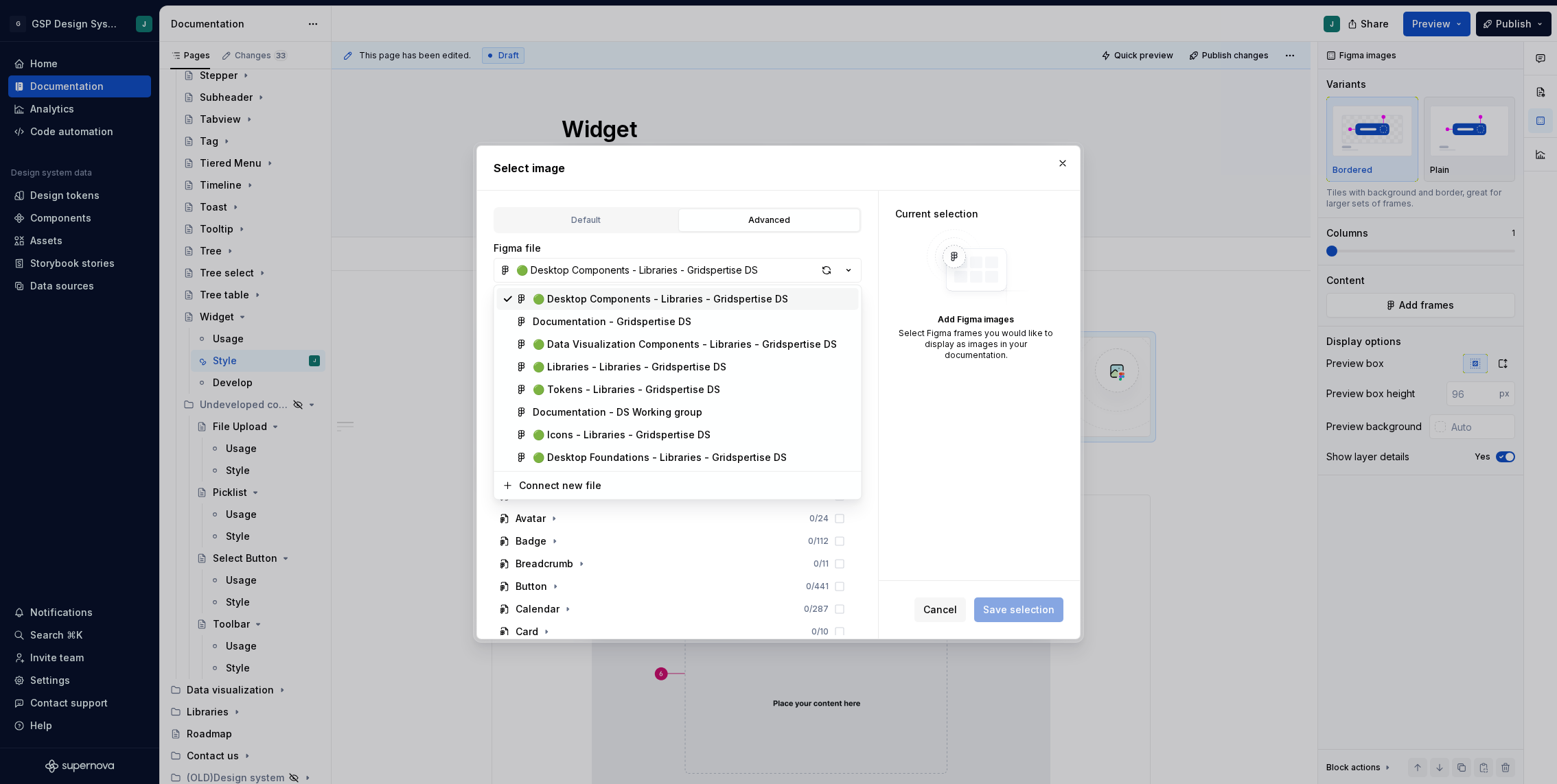
click at [559, 296] on div "🟢 Desktop Components - Libraries - Gridspertise DS" at bounding box center [660, 299] width 255 height 14
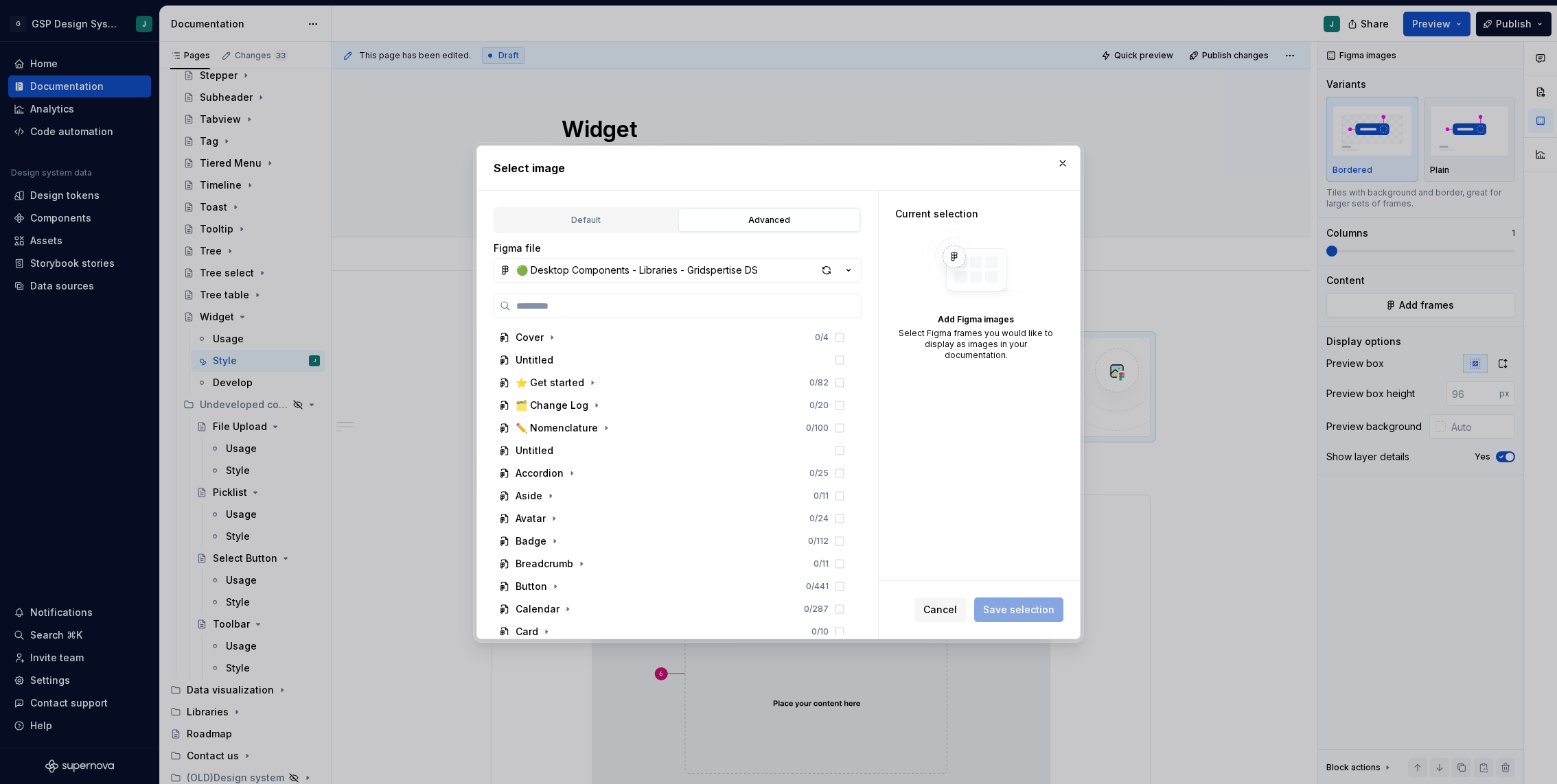
click at [557, 266] on div "🟢 Desktop Components - Libraries - Gridspertise DS" at bounding box center [636, 271] width 241 height 14
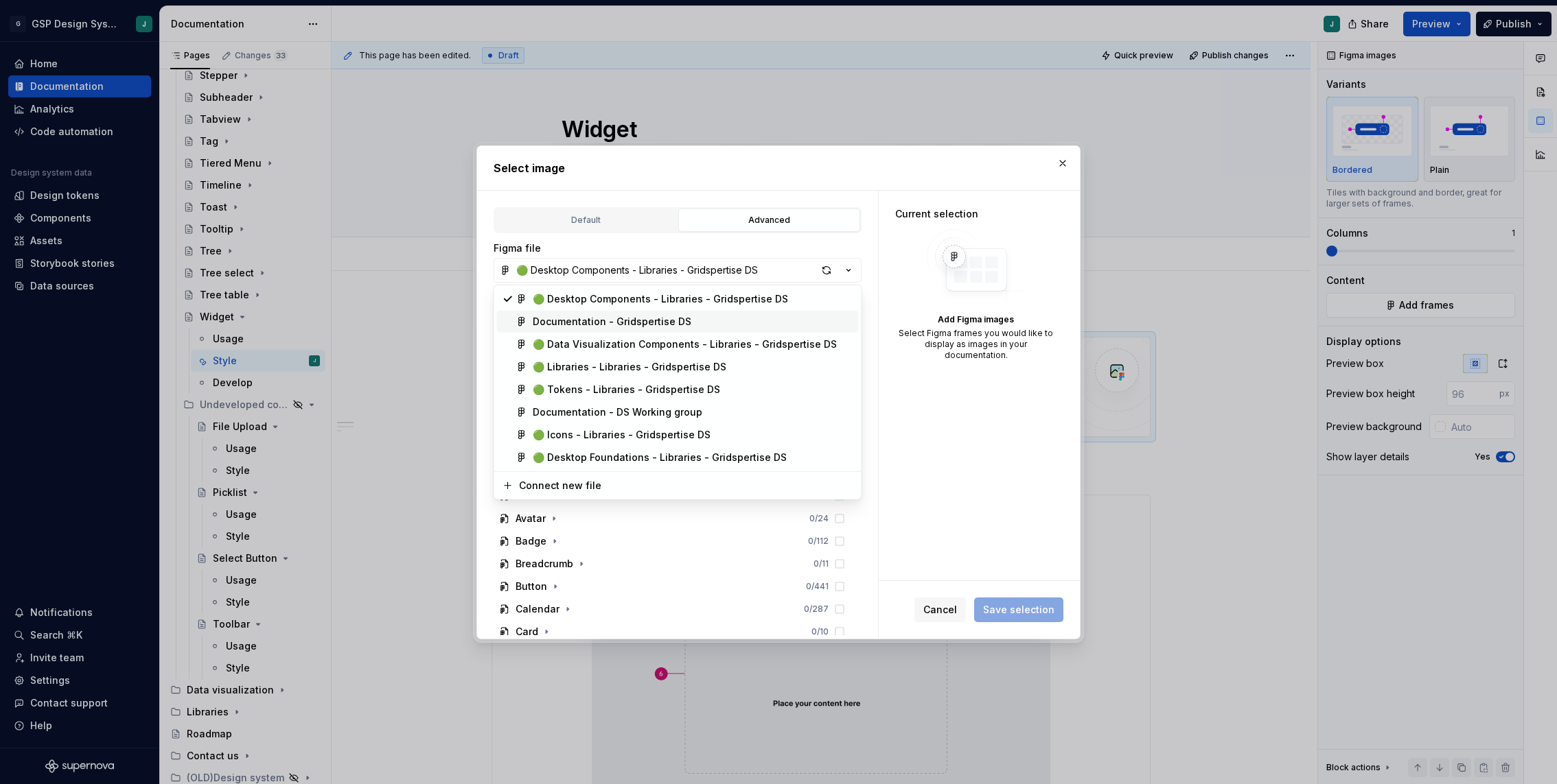
click at [554, 315] on div "Documentation - Gridspertise DS" at bounding box center [612, 322] width 159 height 14
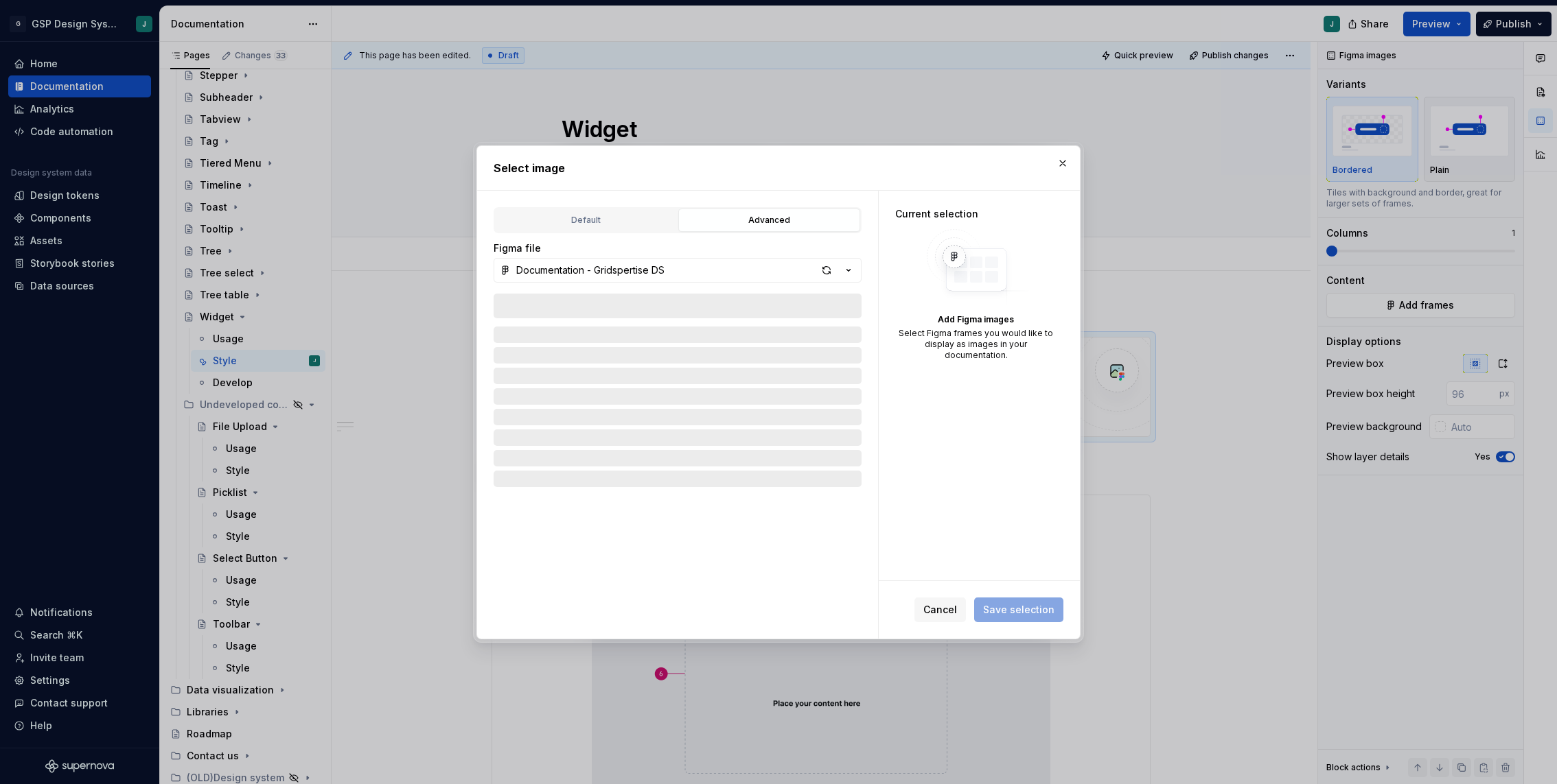
click at [550, 300] on div at bounding box center [677, 464] width 368 height 342
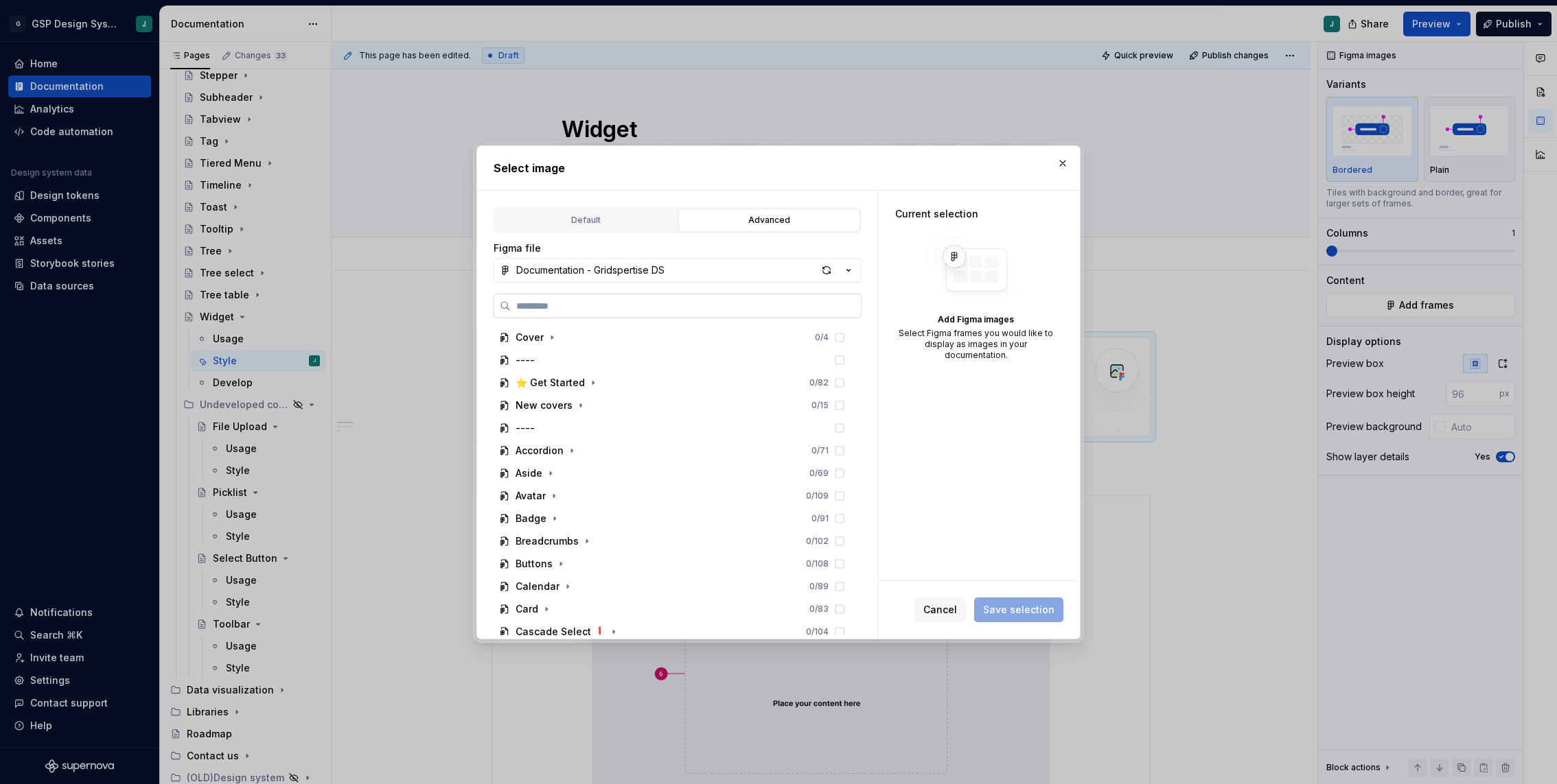
click at [554, 311] on input "search" at bounding box center [686, 306] width 350 height 14
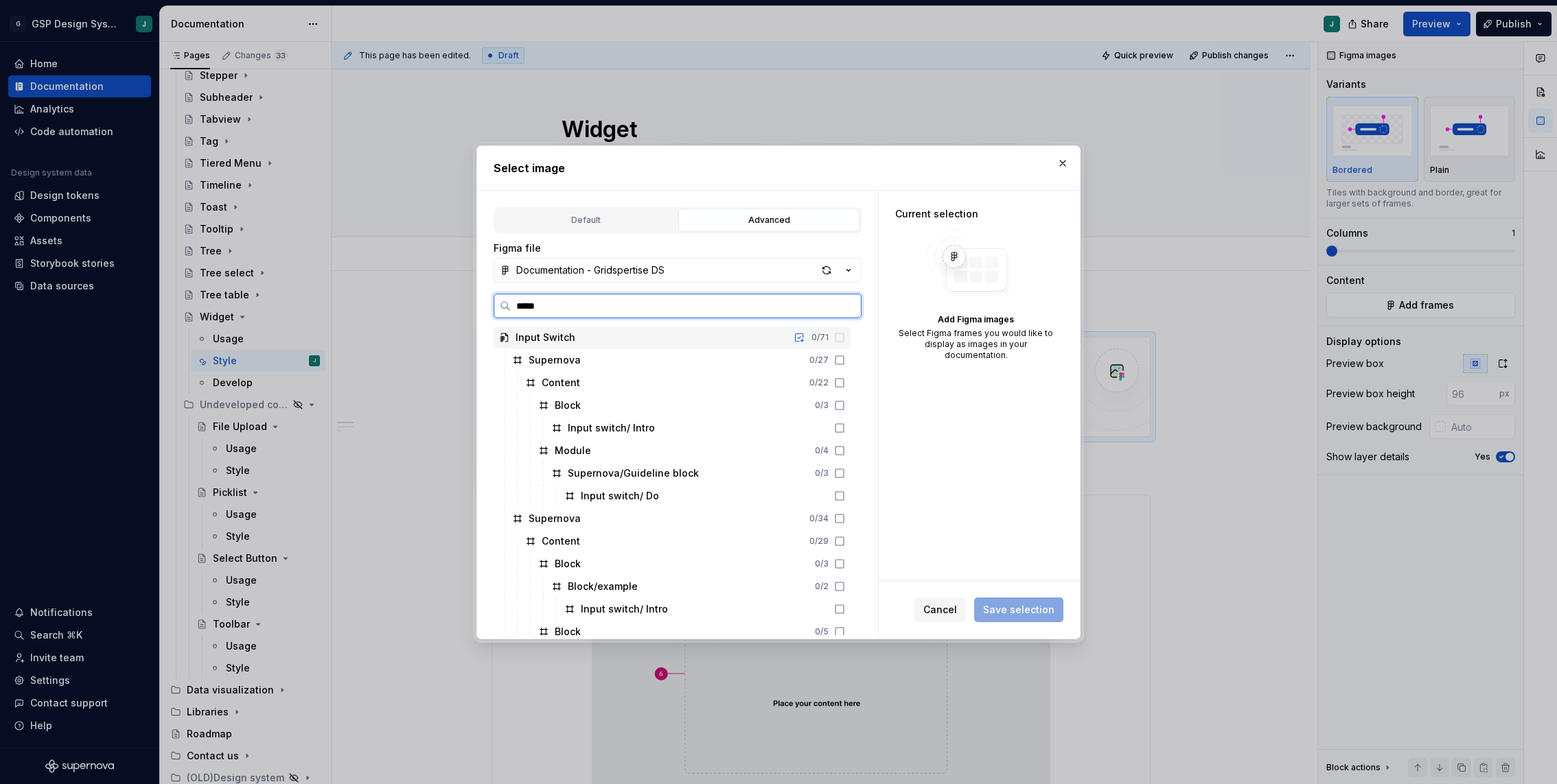
type input "******"
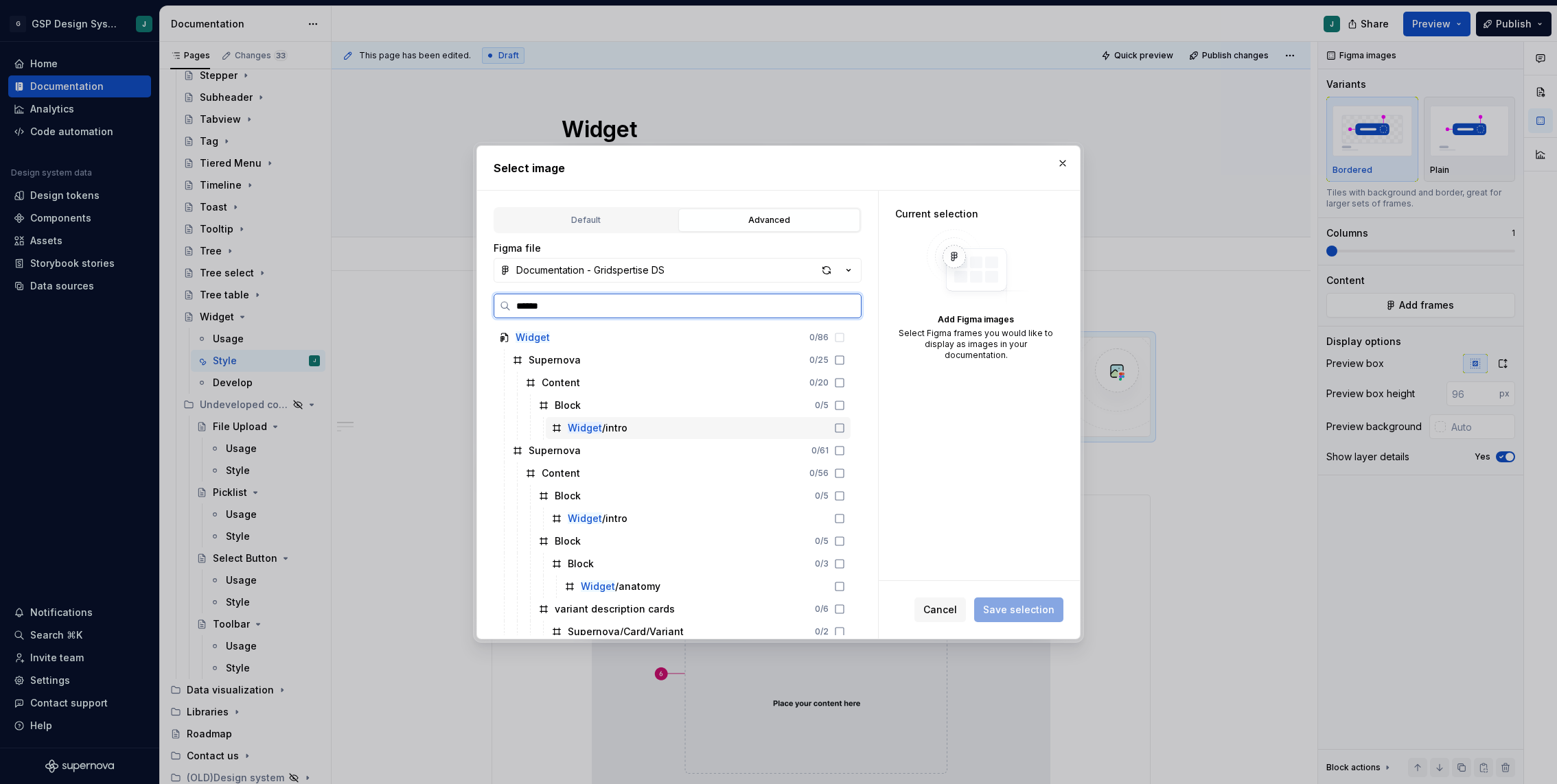
click at [603, 432] on div "Widget /intro" at bounding box center [597, 428] width 59 height 14
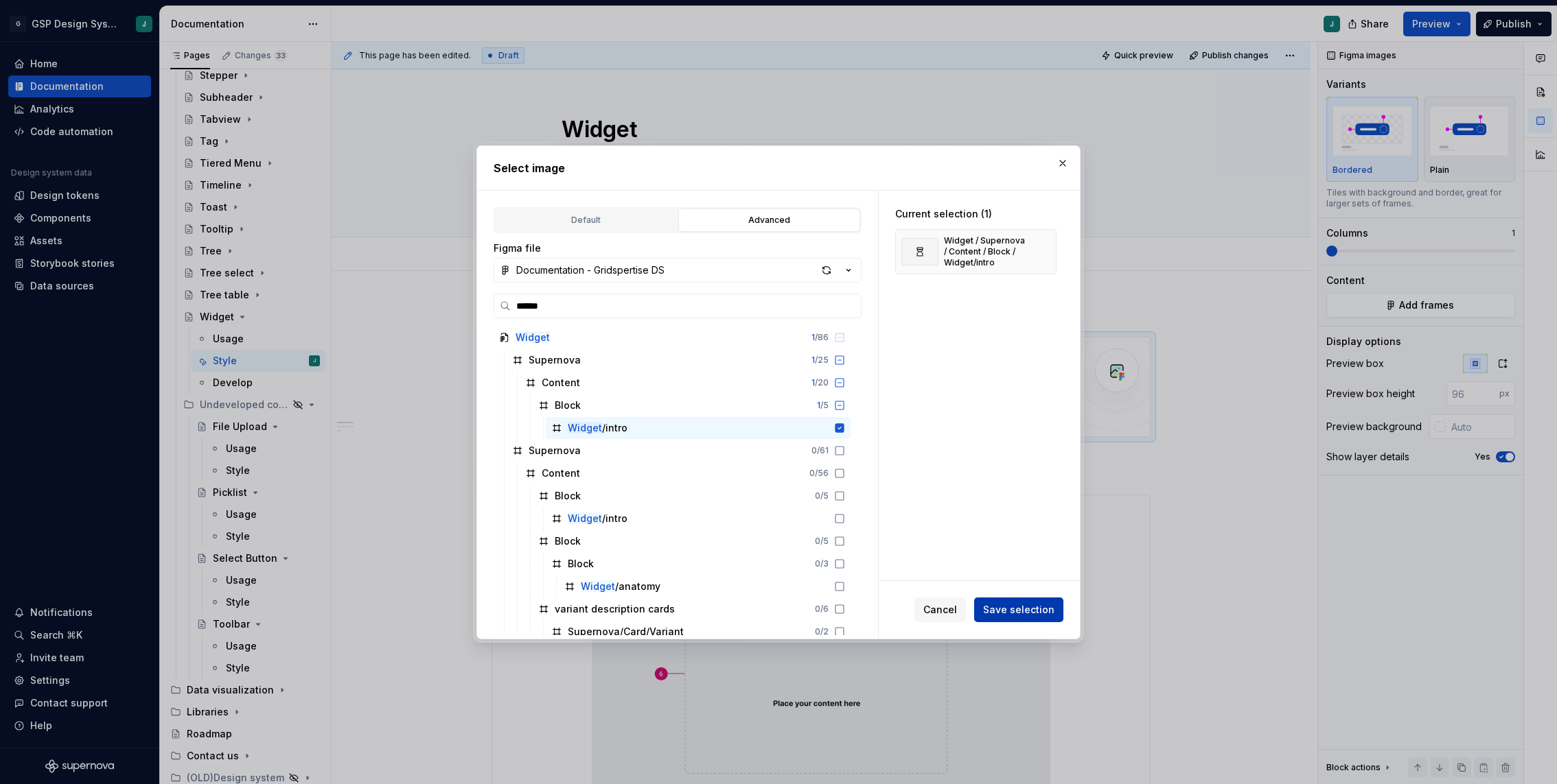
click at [1001, 613] on span "Save selection" at bounding box center [1018, 610] width 72 height 14
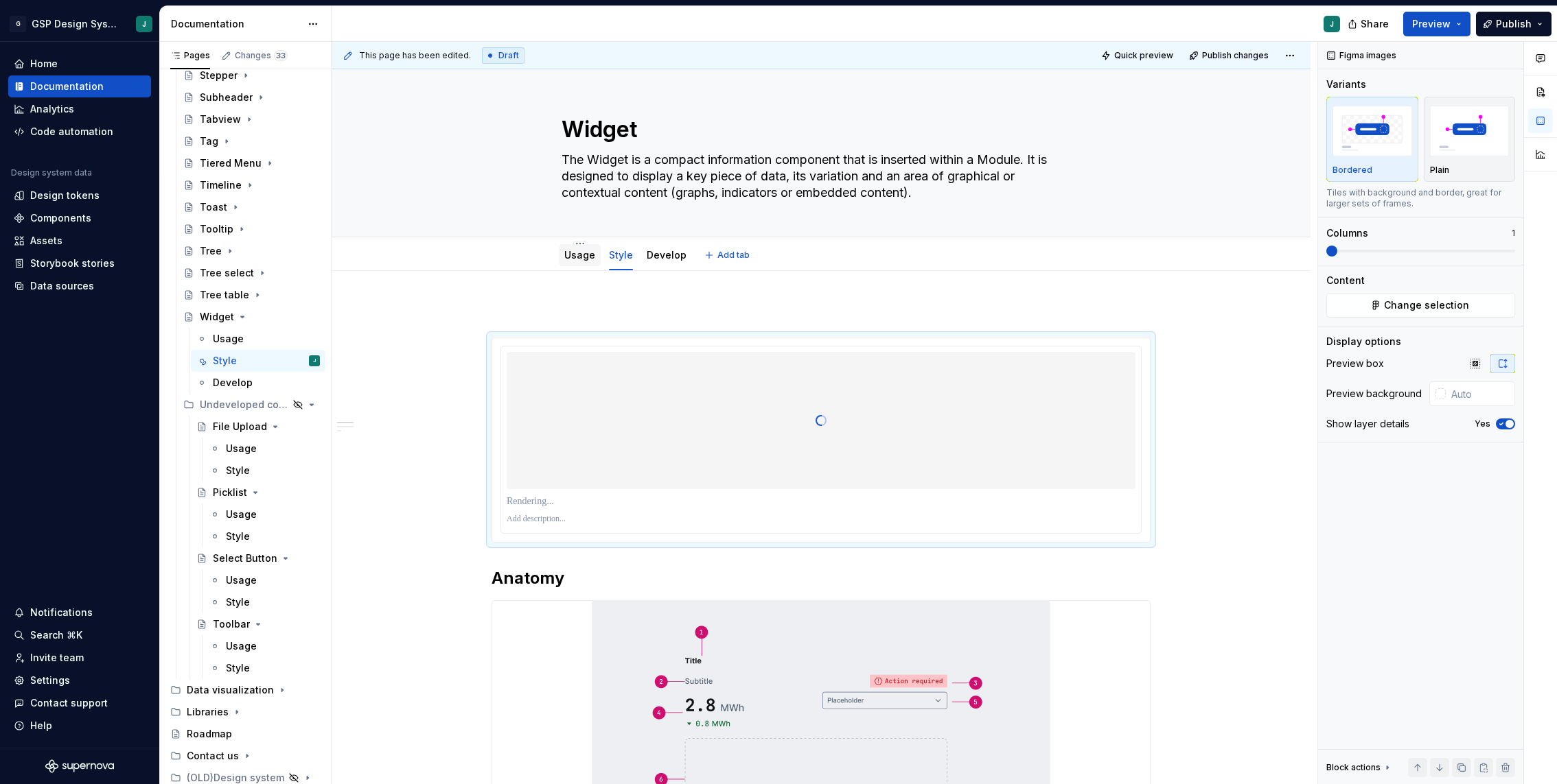
click at [576, 262] on div "Usage" at bounding box center [580, 254] width 31 height 16
click at [579, 253] on link "Usage" at bounding box center [580, 254] width 31 height 12
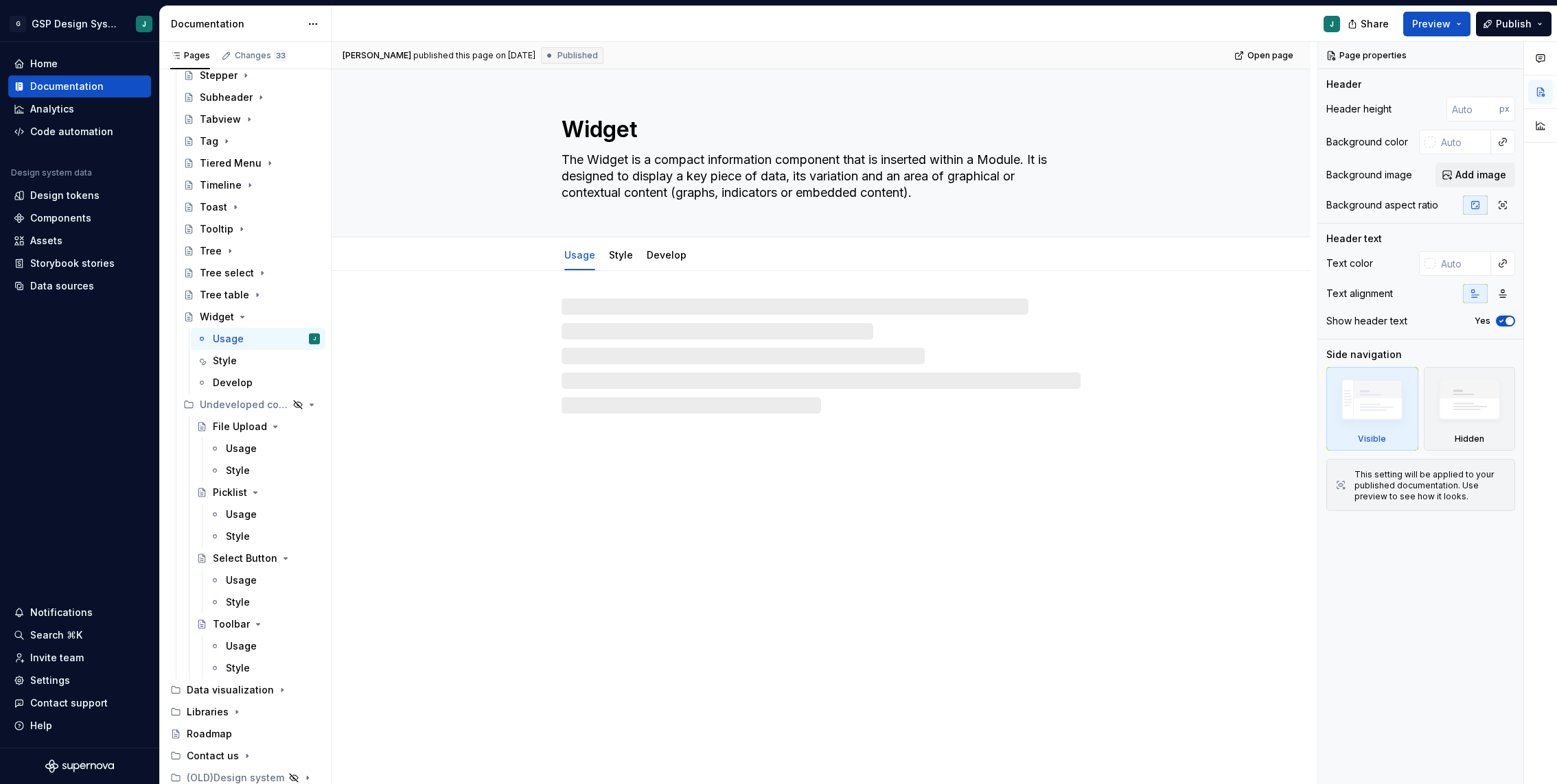
type textarea "*"
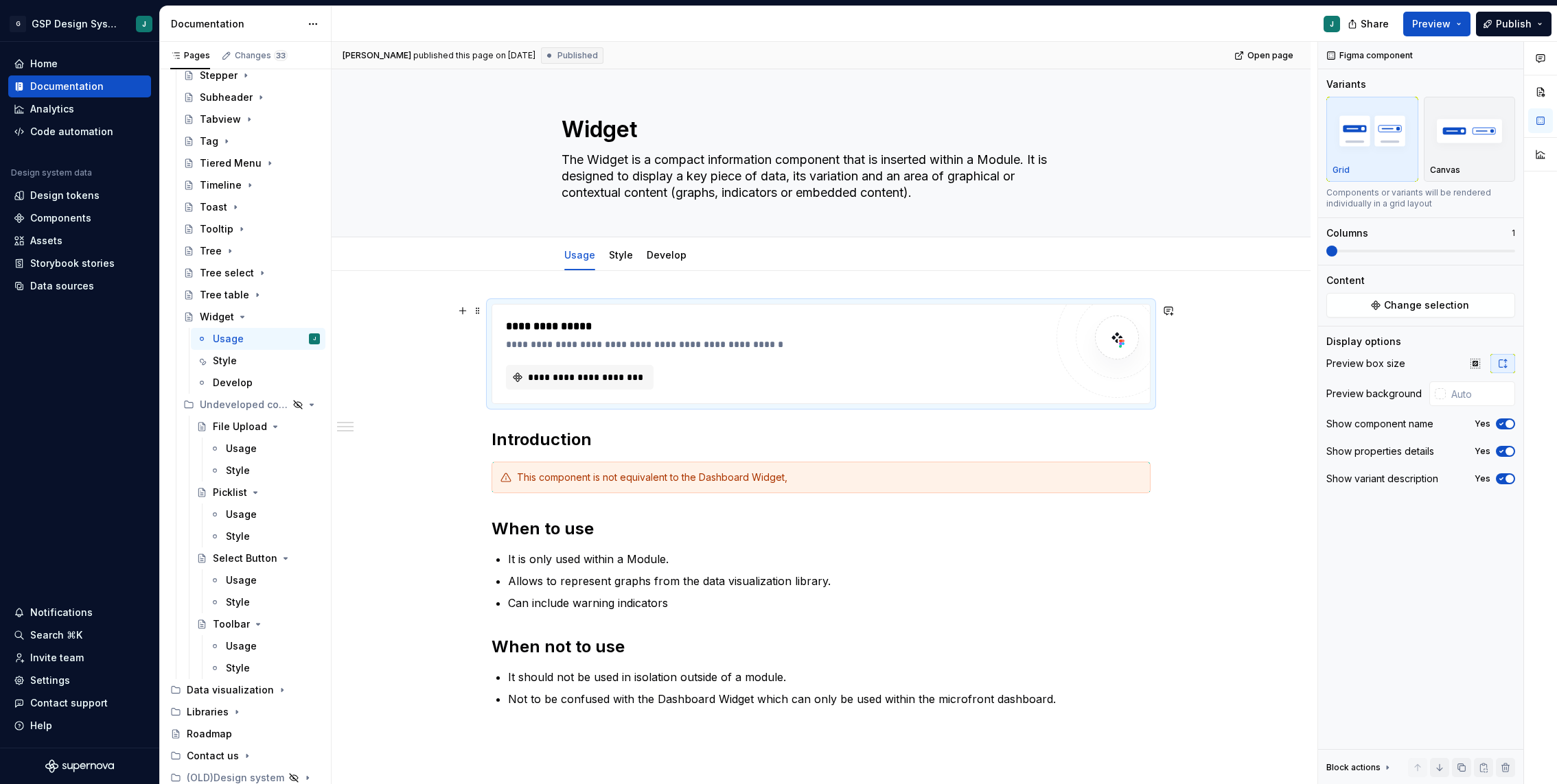
click at [551, 330] on div "**********" at bounding box center [776, 326] width 540 height 16
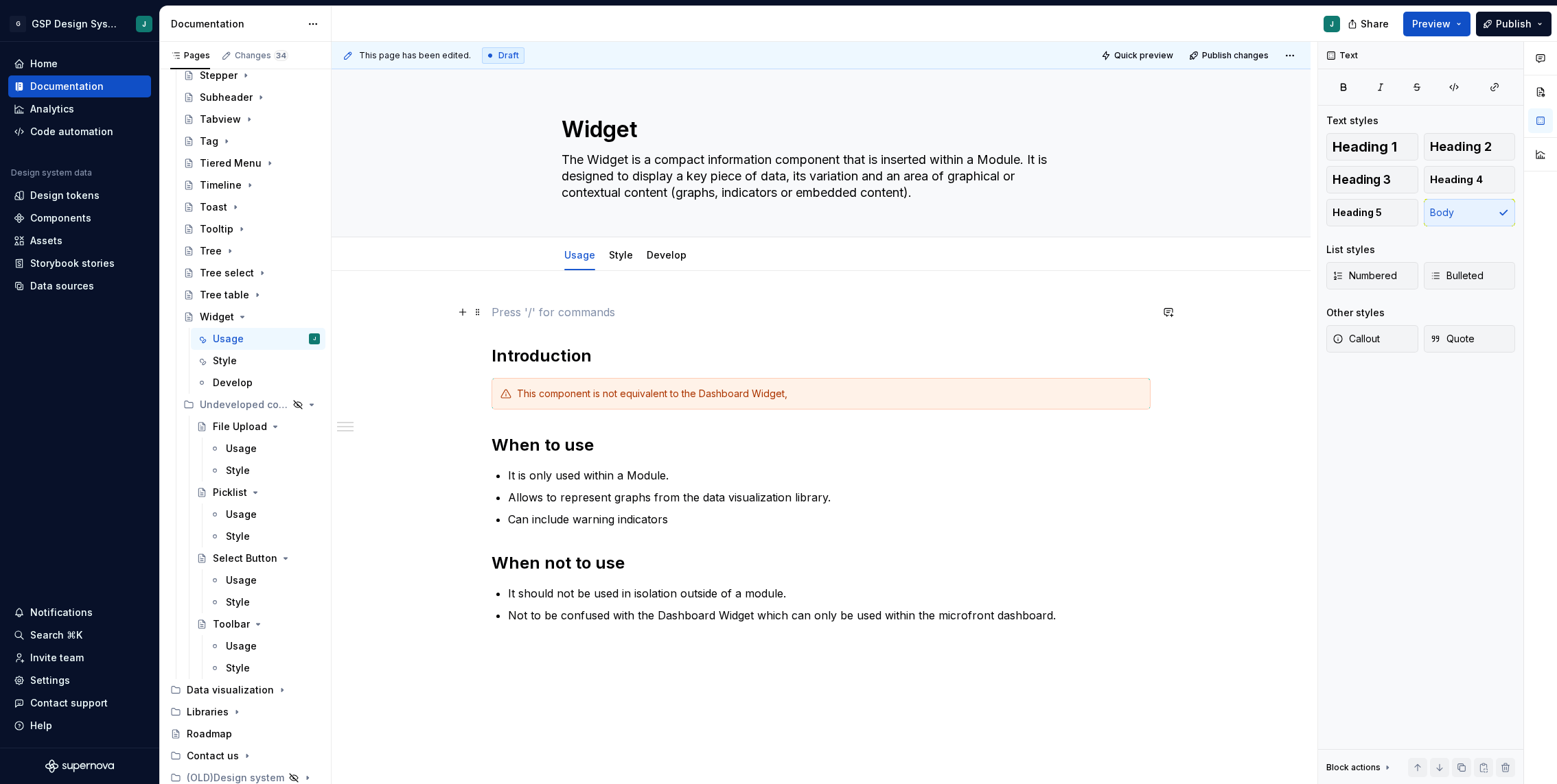
click at [516, 312] on p at bounding box center [821, 311] width 659 height 16
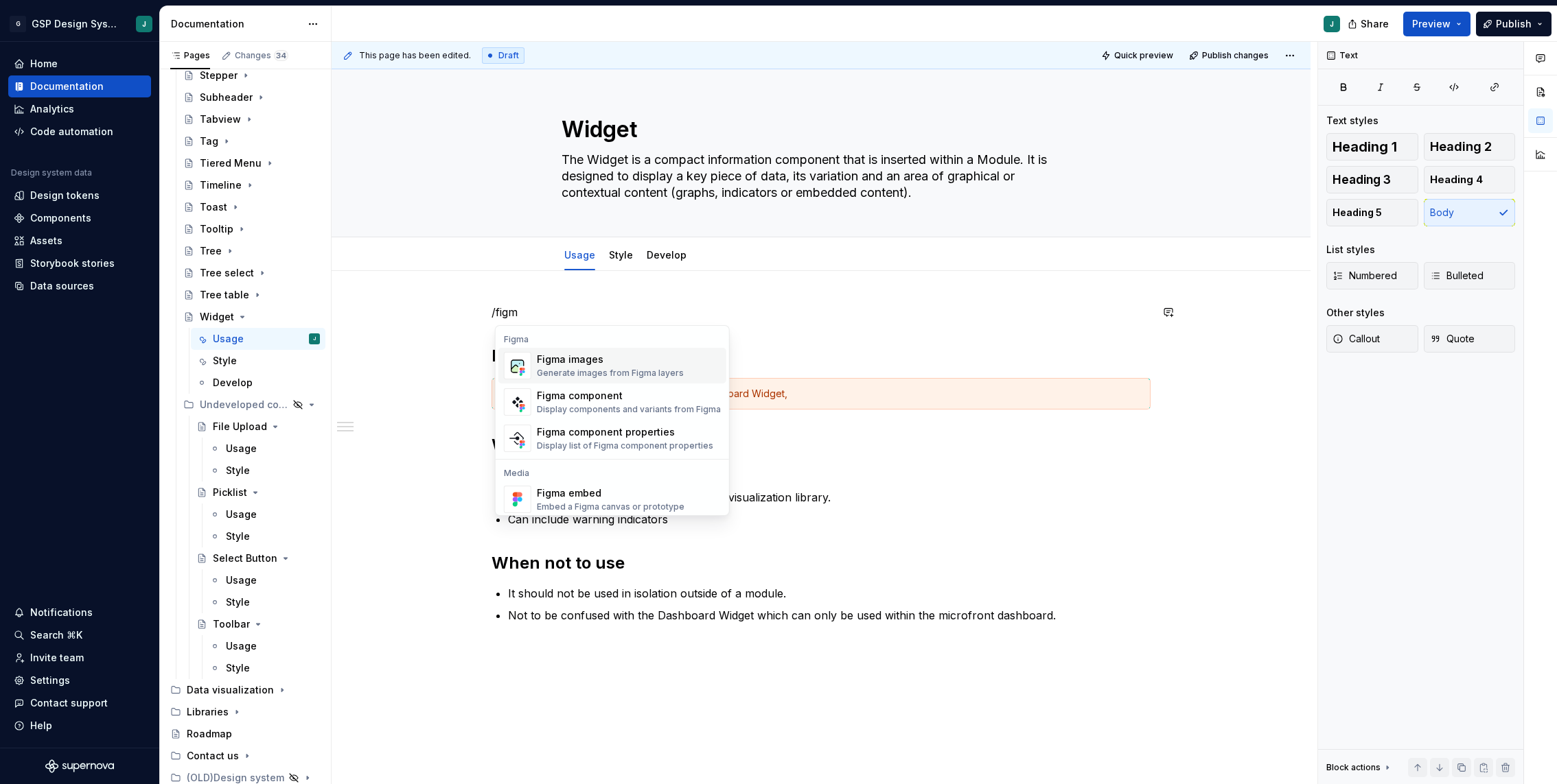
click at [568, 358] on div "Figma images" at bounding box center [610, 359] width 147 height 14
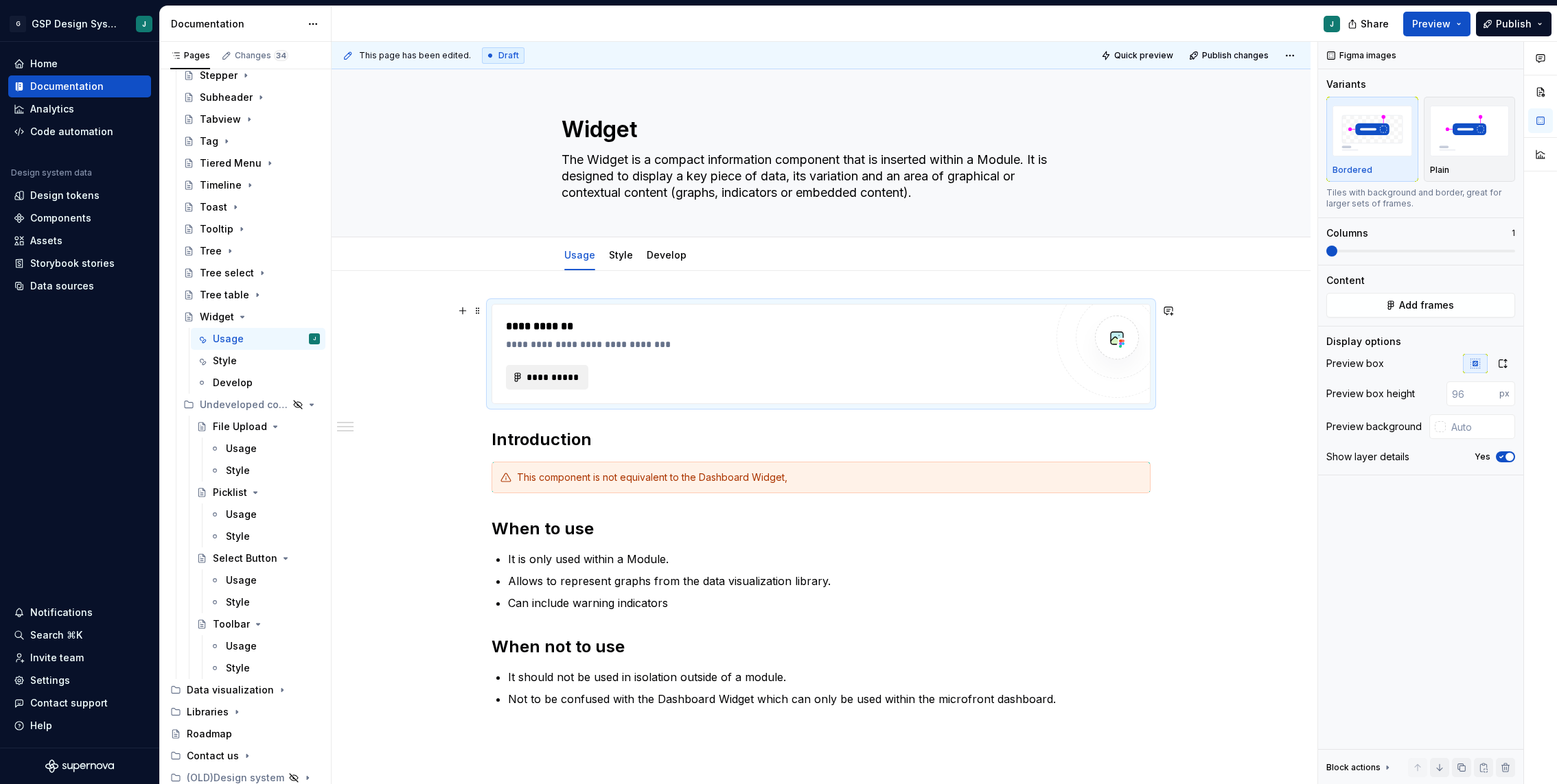
click at [548, 372] on span "**********" at bounding box center [552, 378] width 53 height 14
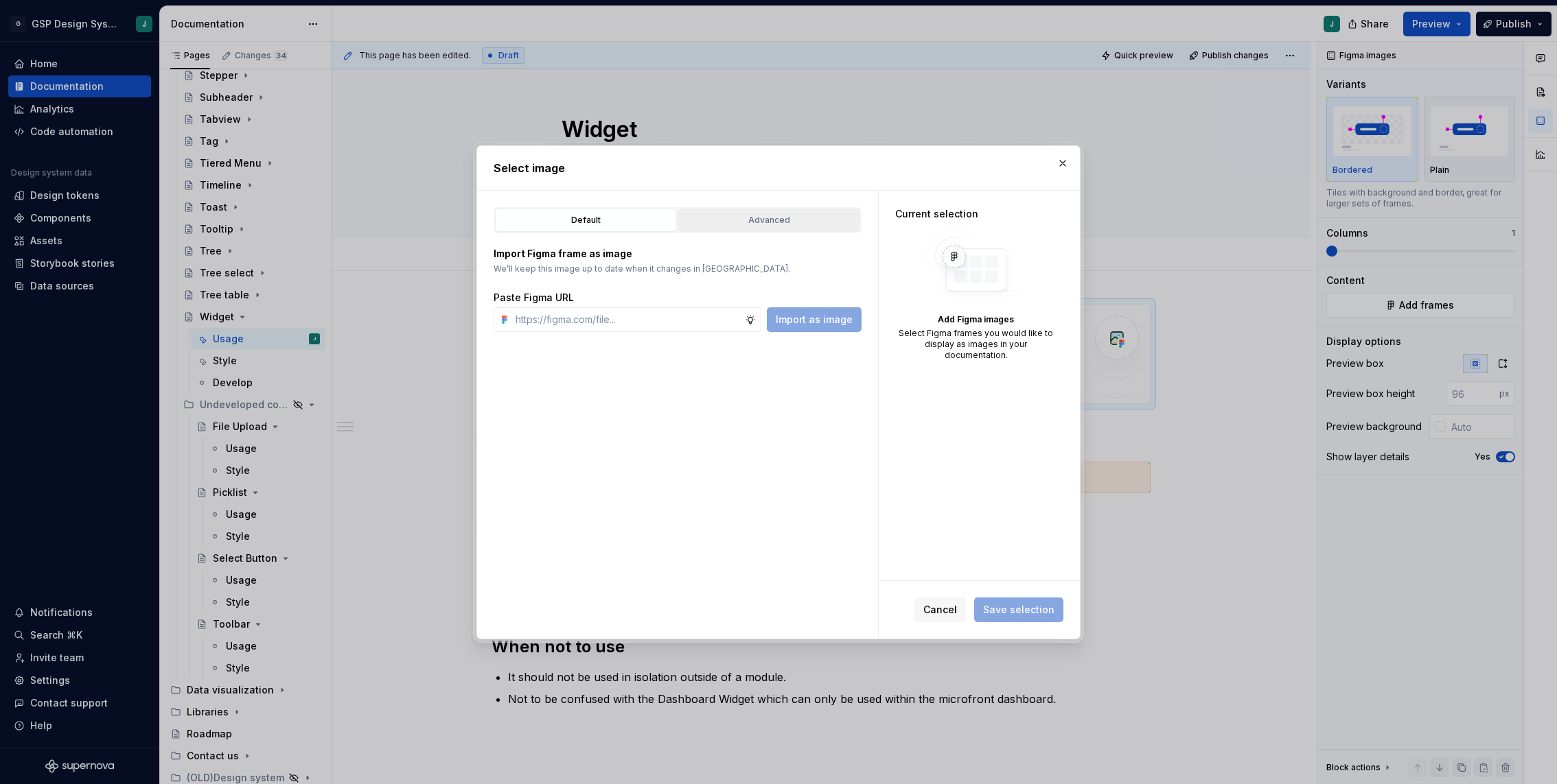
click at [765, 220] on div "Advanced" at bounding box center [769, 220] width 172 height 14
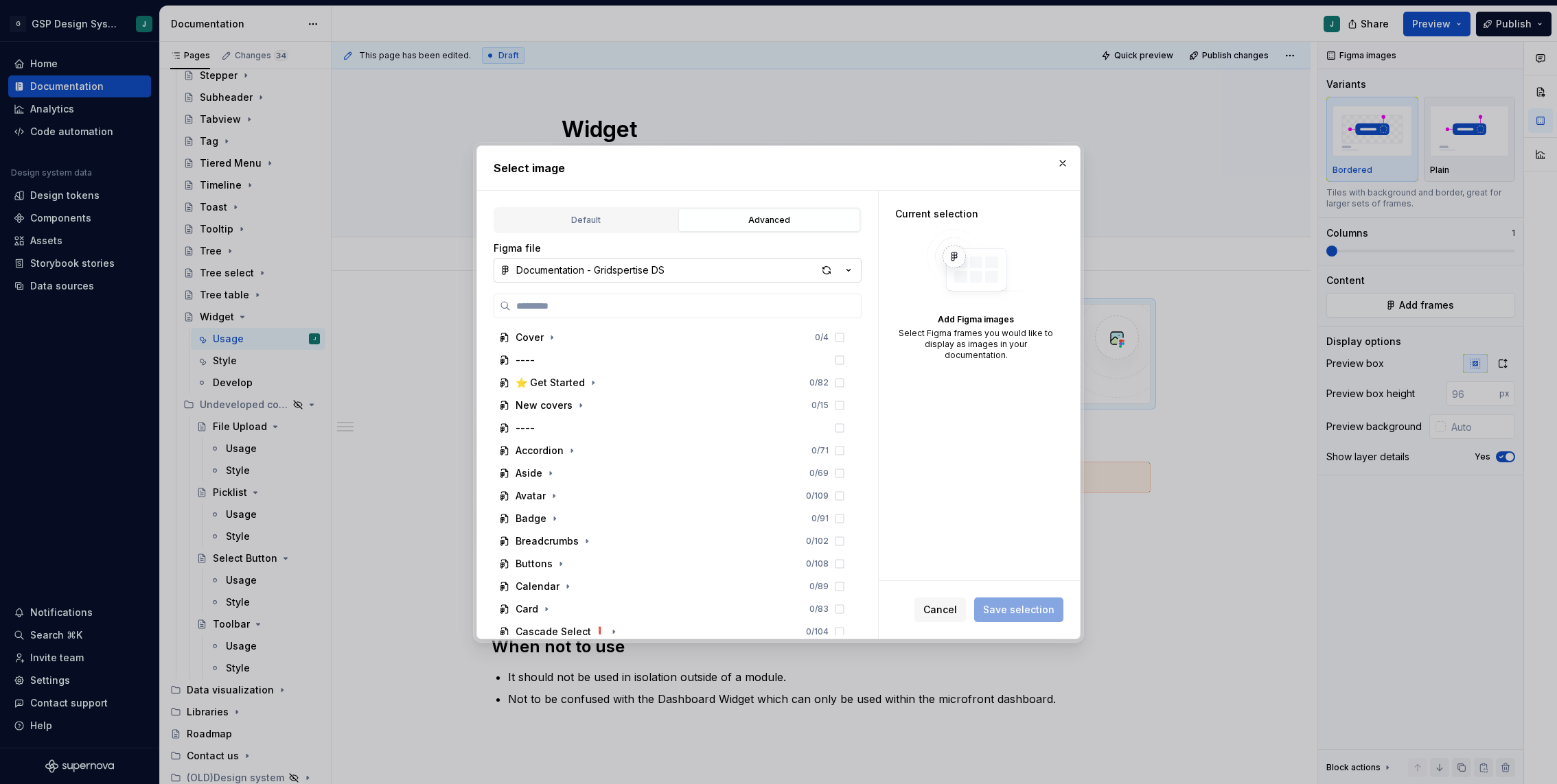
click at [624, 270] on div "Documentation - Gridspertise DS" at bounding box center [590, 271] width 148 height 14
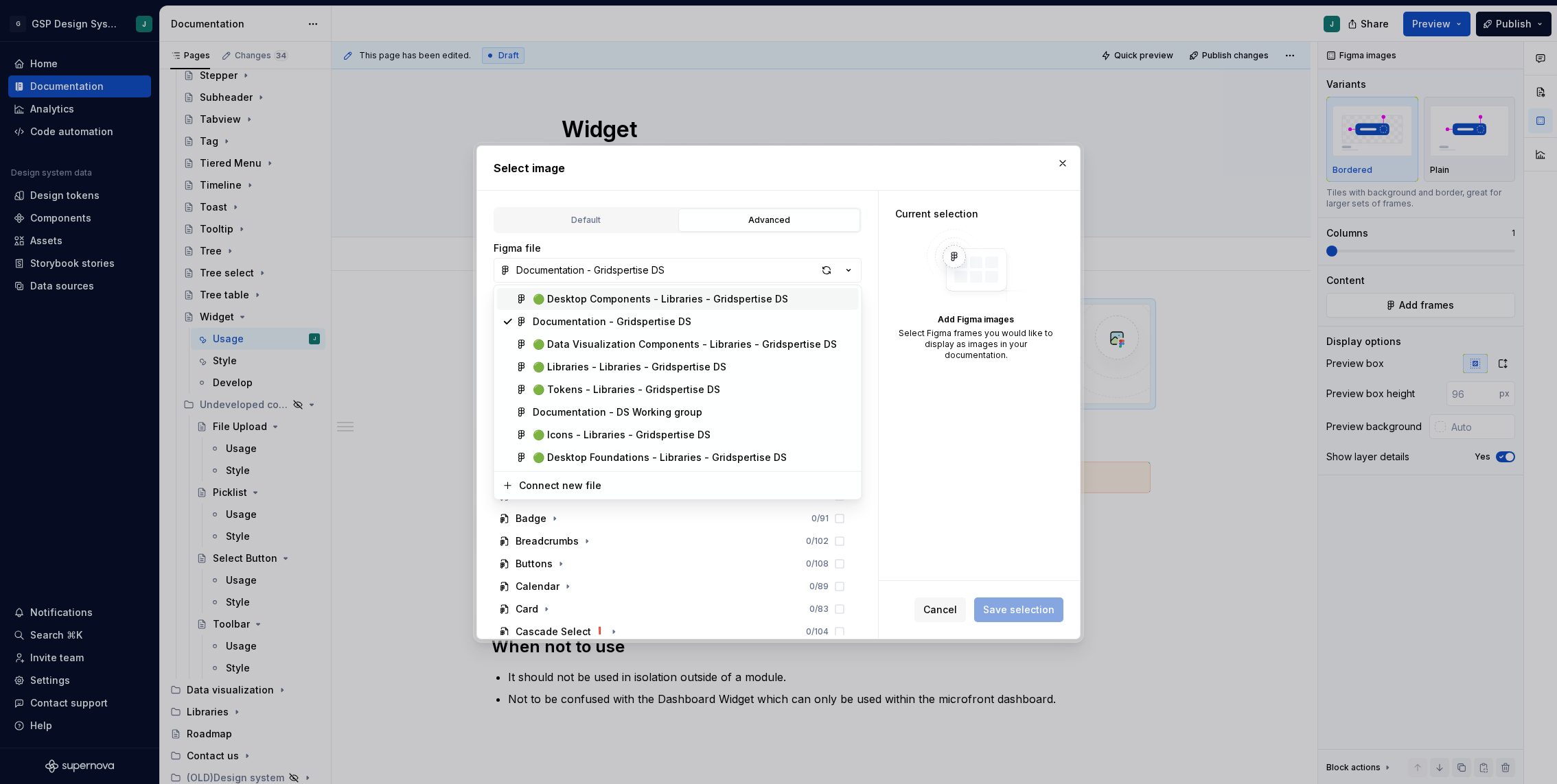
click at [622, 270] on div "Select image Default Advanced Import Figma frame as image We’ll keep this image…" at bounding box center [778, 392] width 1557 height 784
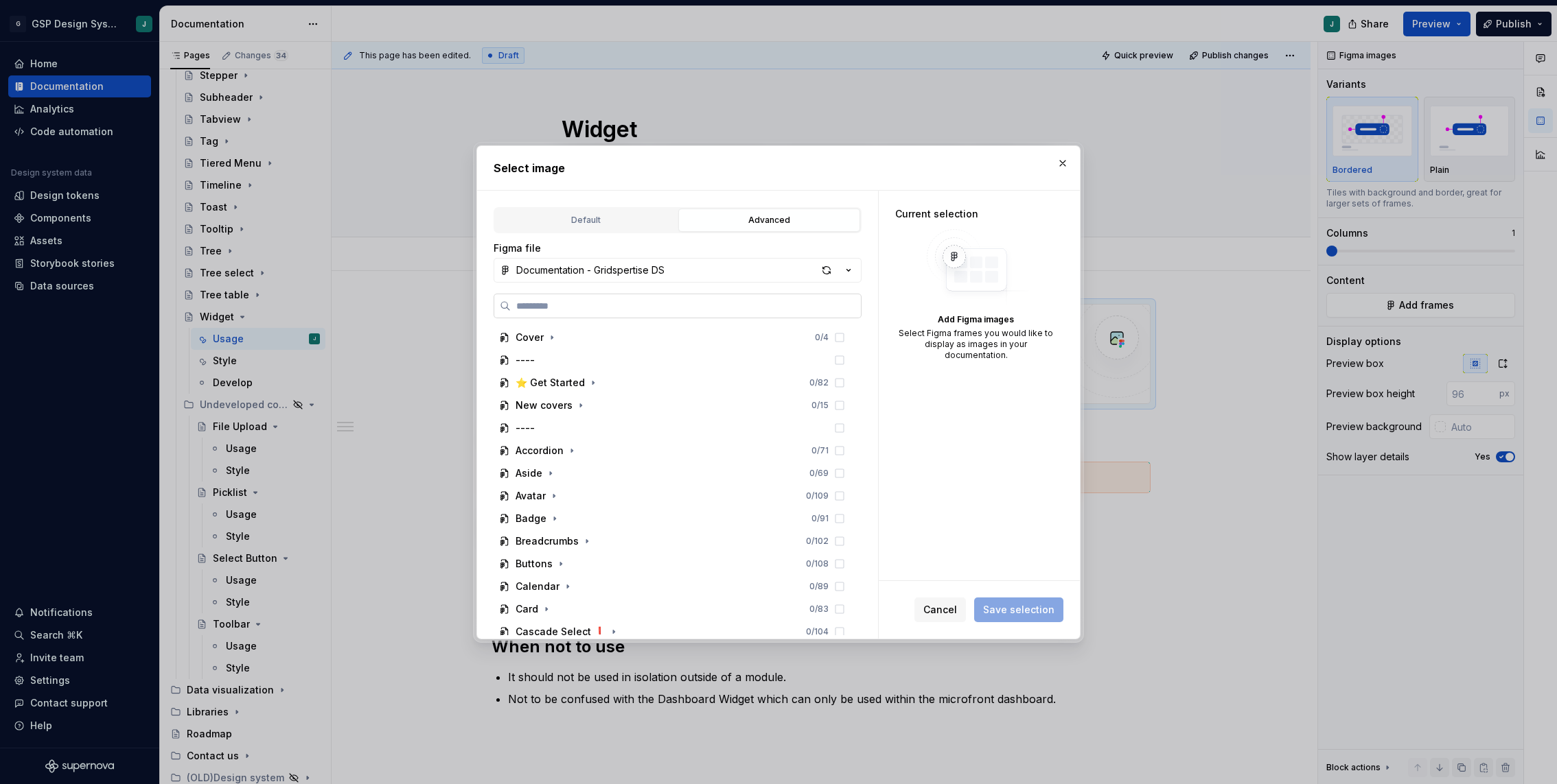
click at [618, 312] on label at bounding box center [677, 306] width 368 height 25
click at [618, 312] on input "search" at bounding box center [686, 306] width 350 height 14
type input "******"
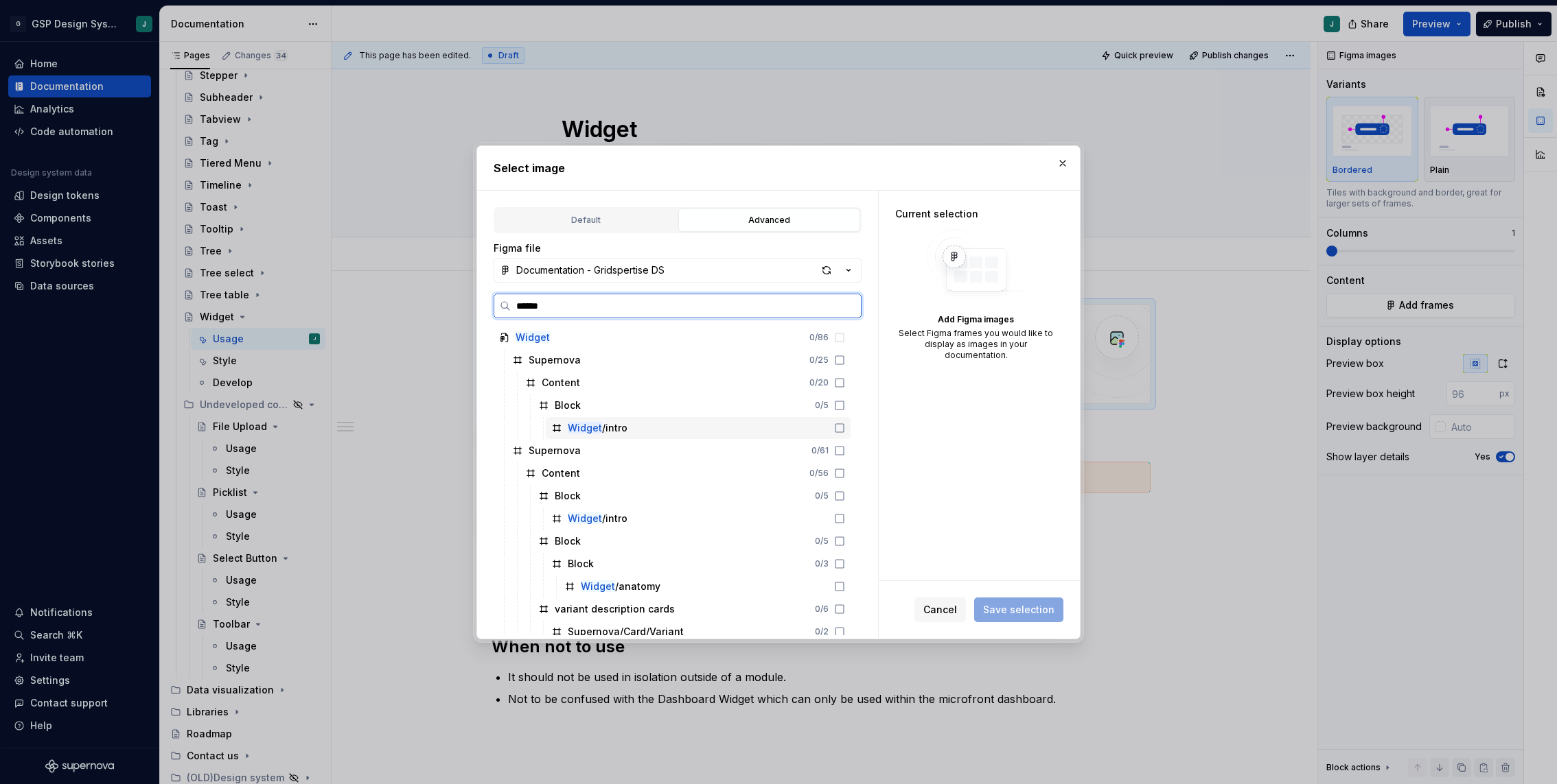
click at [627, 421] on div "Widget /intro" at bounding box center [698, 428] width 305 height 22
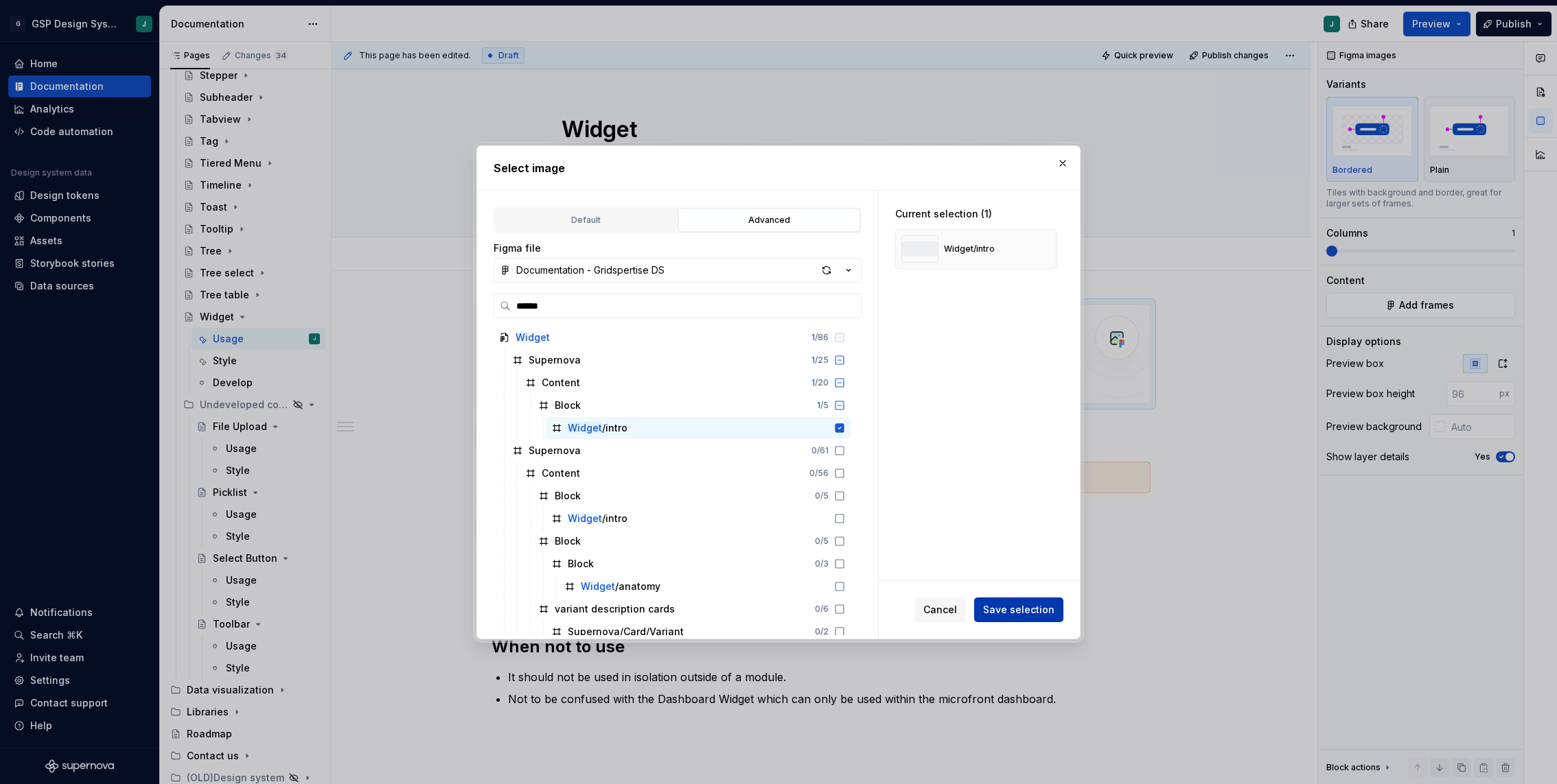
click at [1025, 610] on span "Save selection" at bounding box center [1018, 610] width 72 height 14
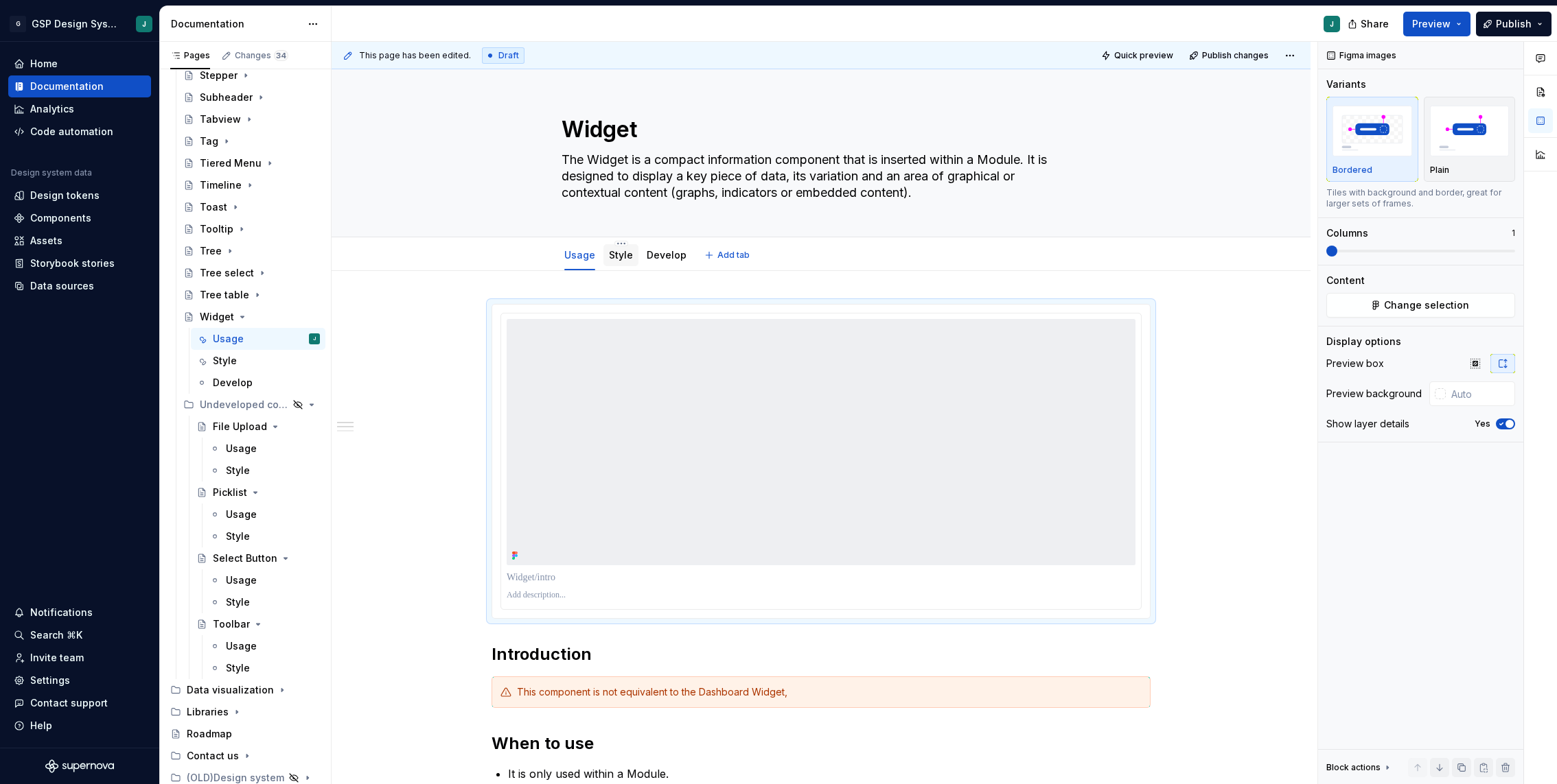
click at [622, 251] on link "Style" at bounding box center [620, 254] width 24 height 12
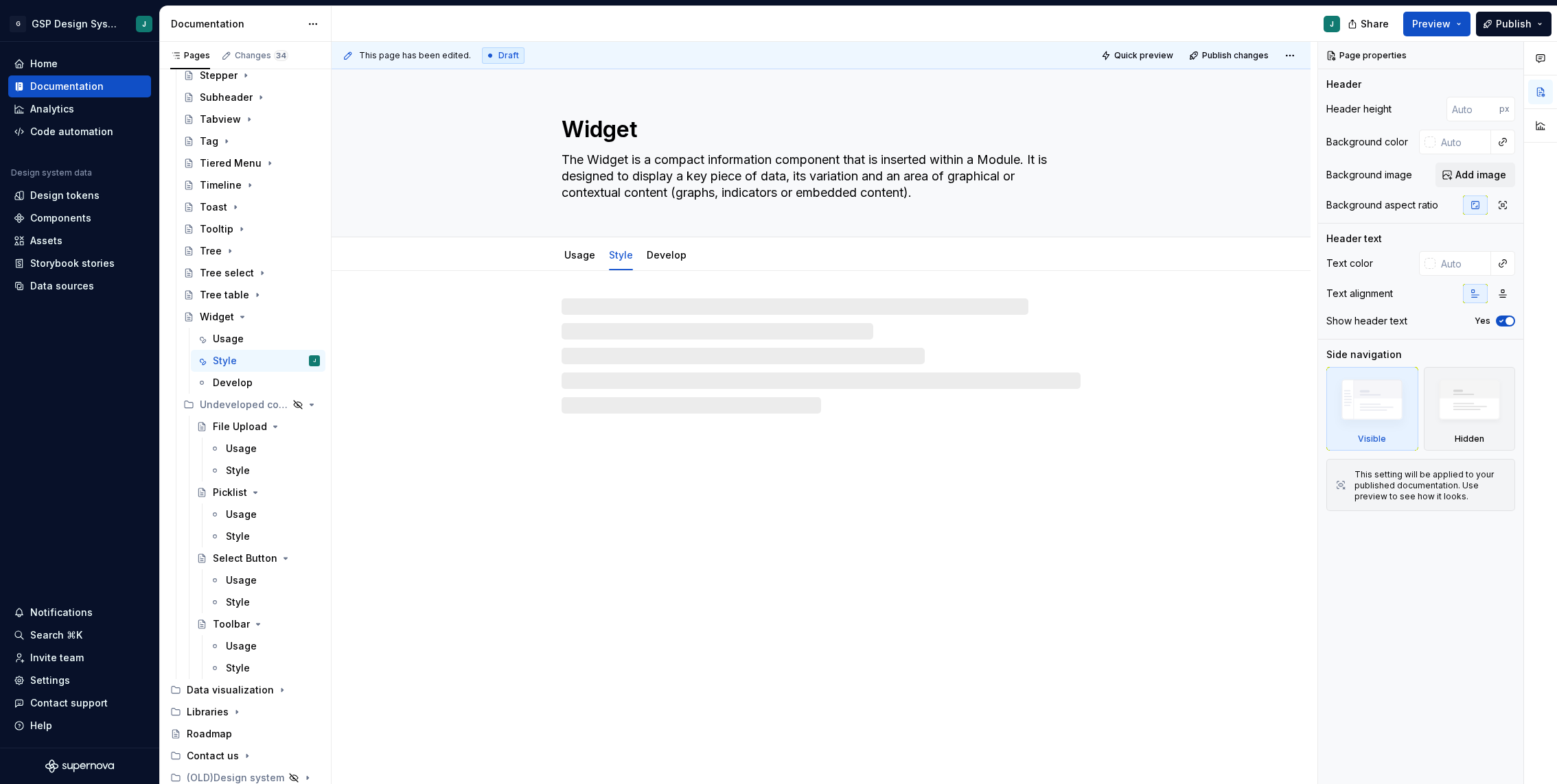
type textarea "*"
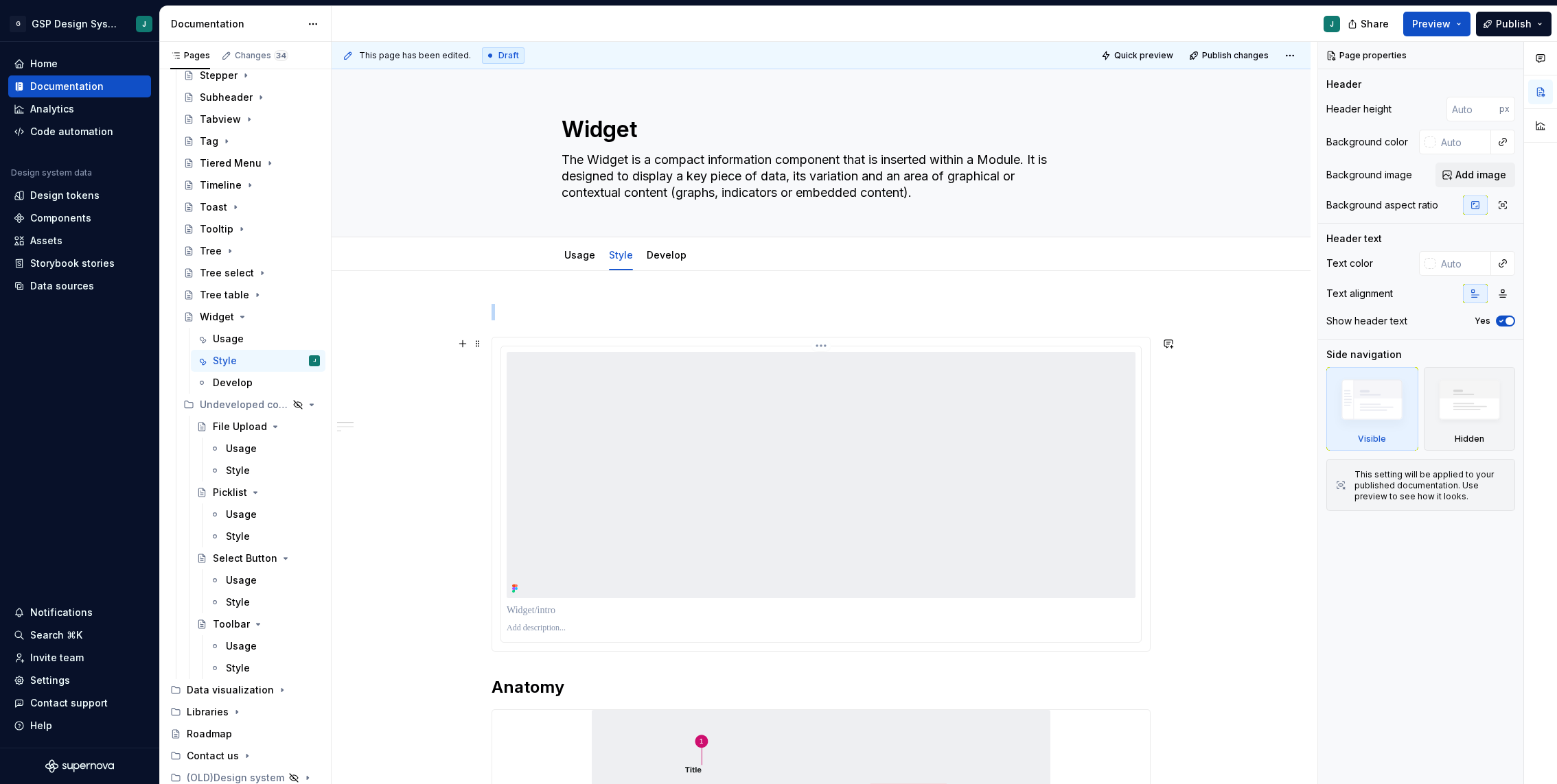
click at [902, 489] on img at bounding box center [821, 476] width 629 height 247
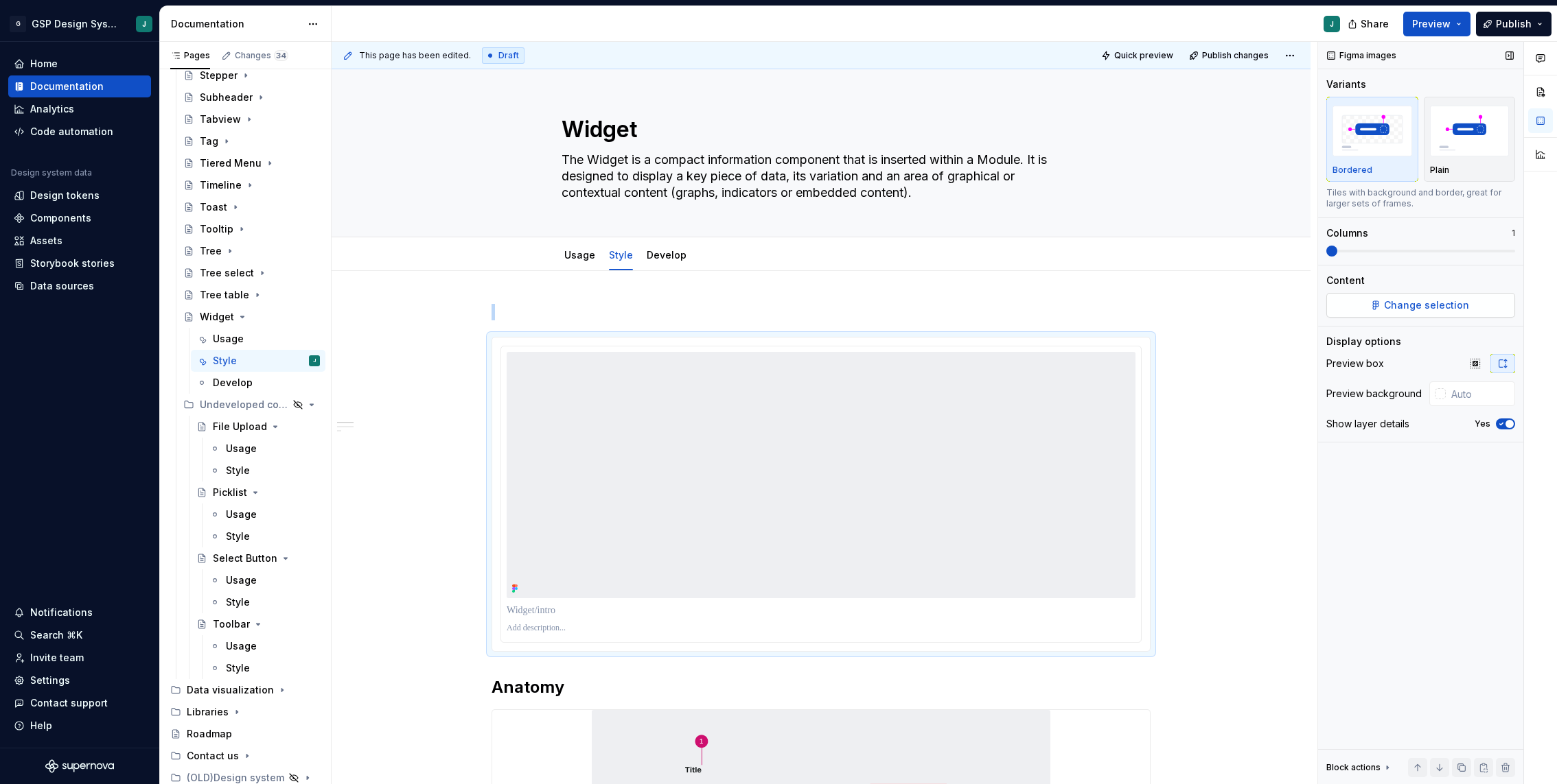
click at [1433, 301] on span "Change selection" at bounding box center [1426, 305] width 85 height 14
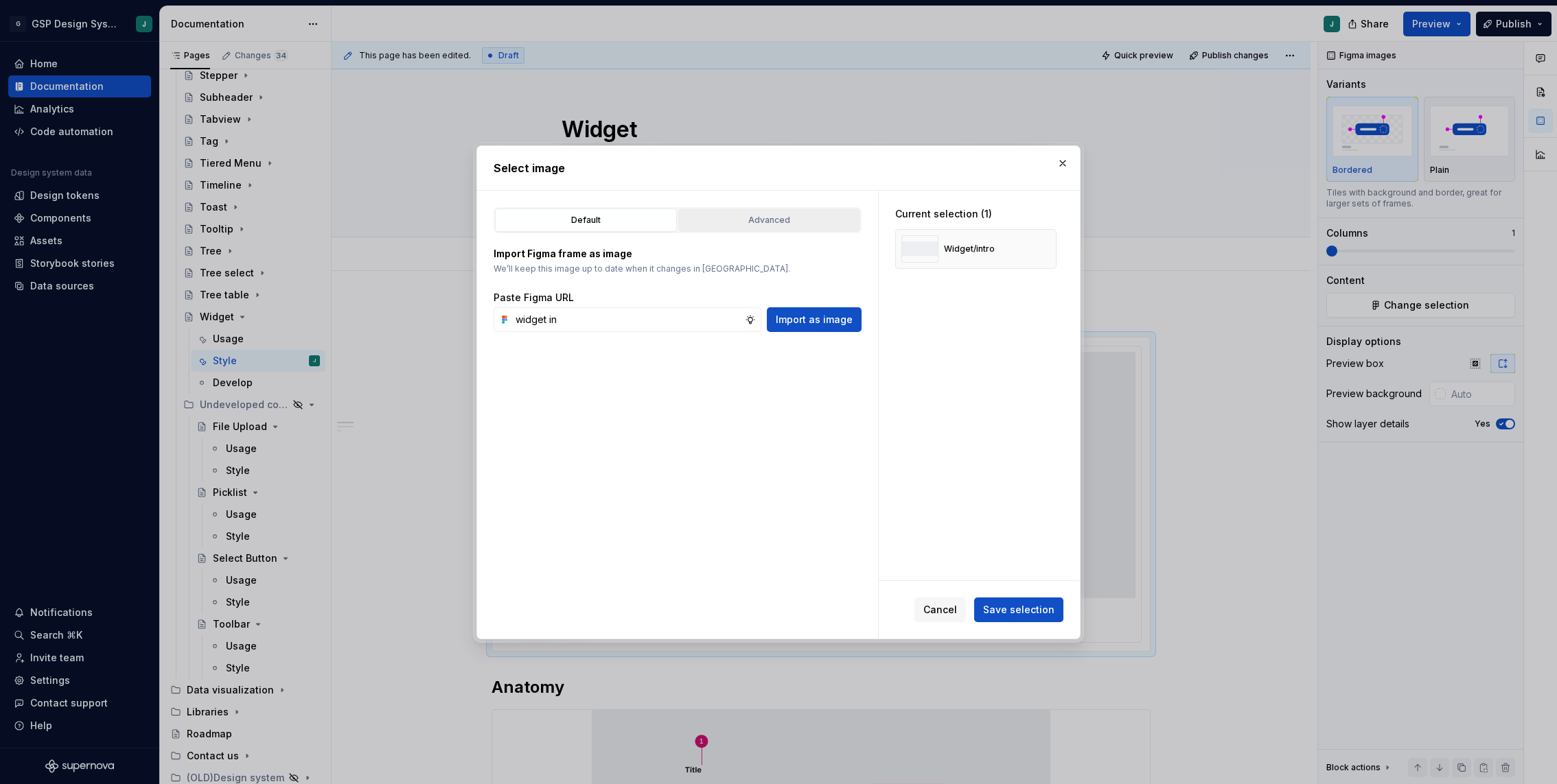
type input "widget in"
click at [803, 224] on div "Advanced" at bounding box center [769, 220] width 172 height 14
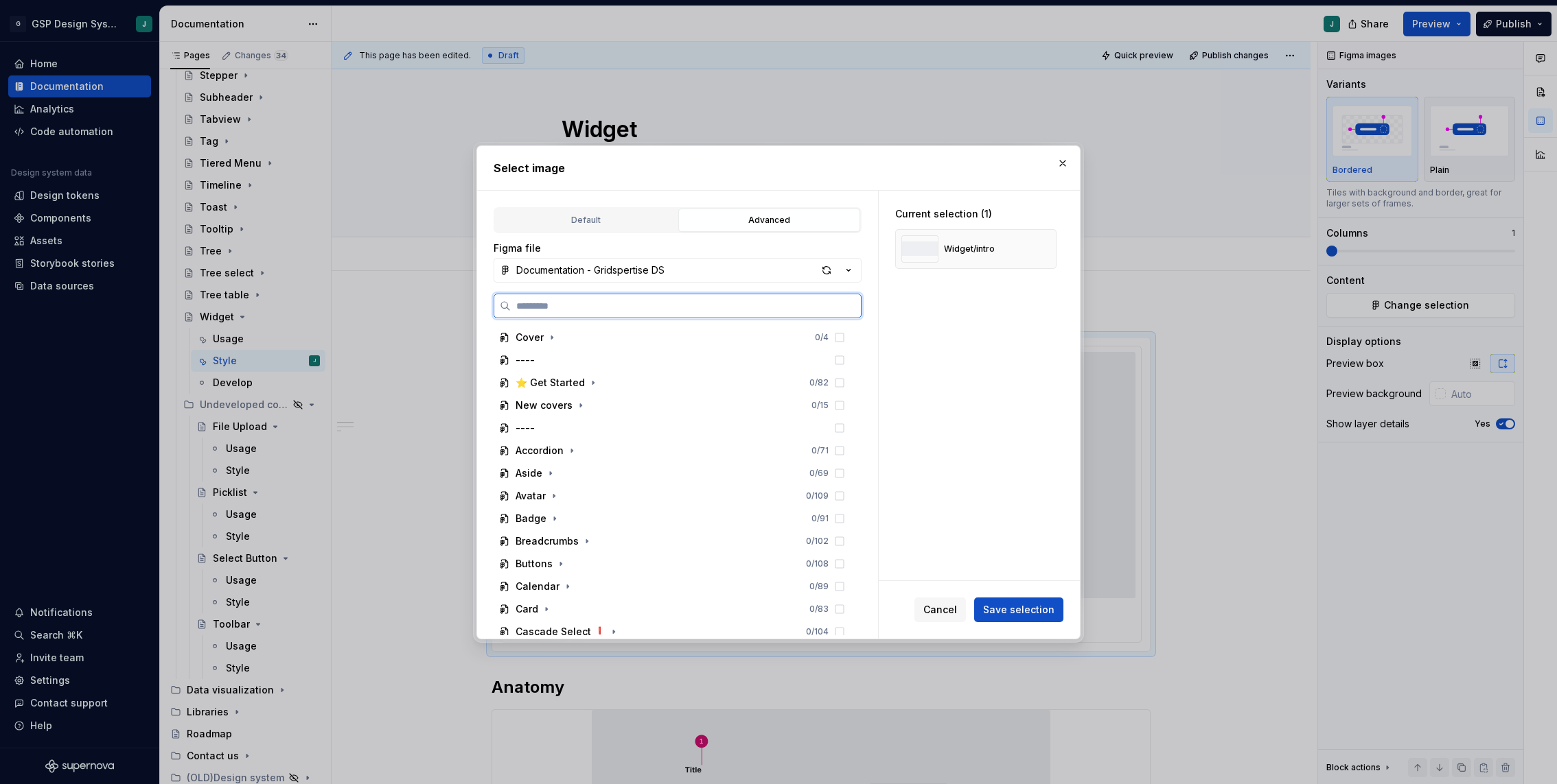
click at [618, 303] on input "search" at bounding box center [686, 306] width 350 height 14
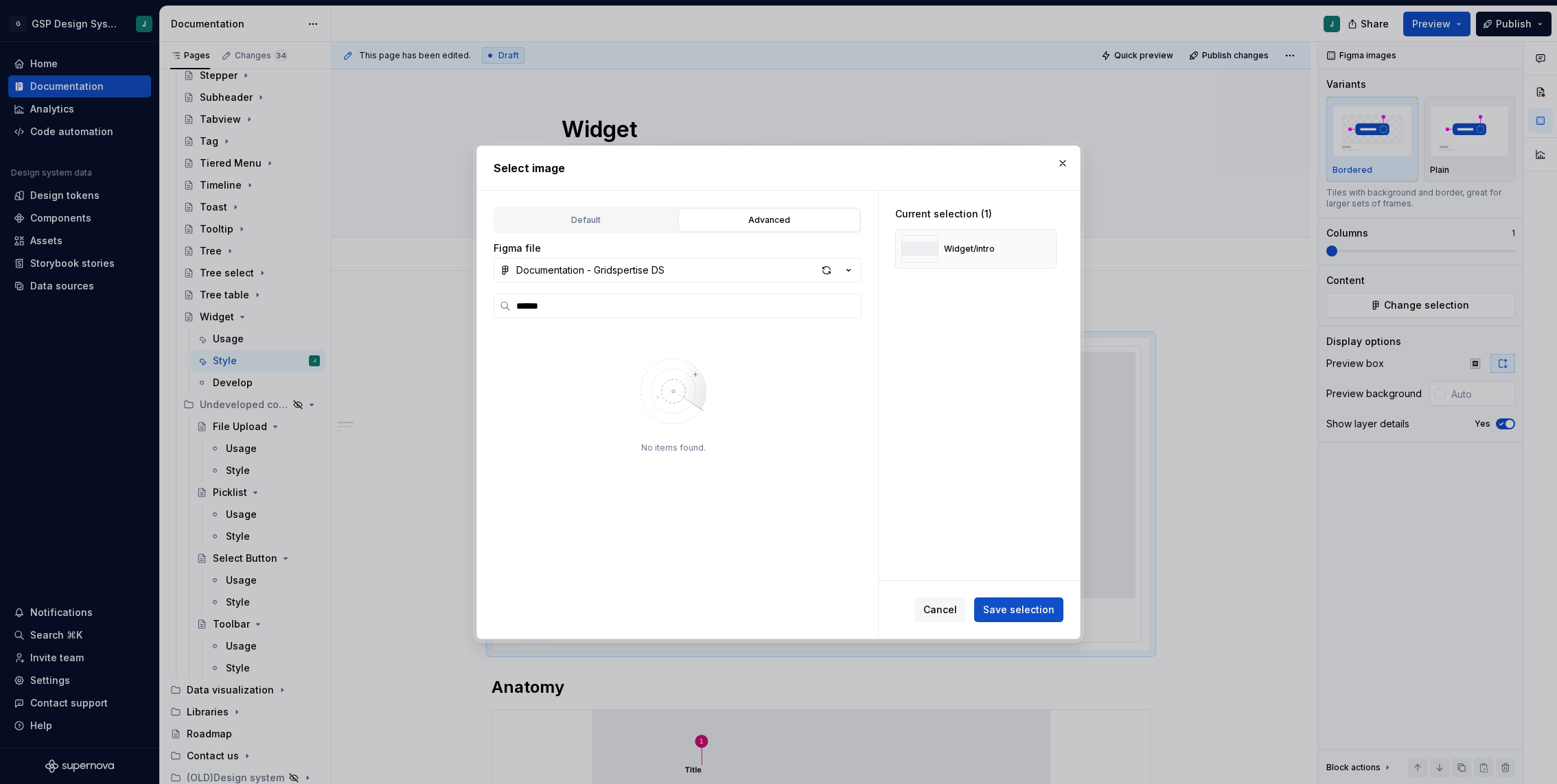
type input "******"
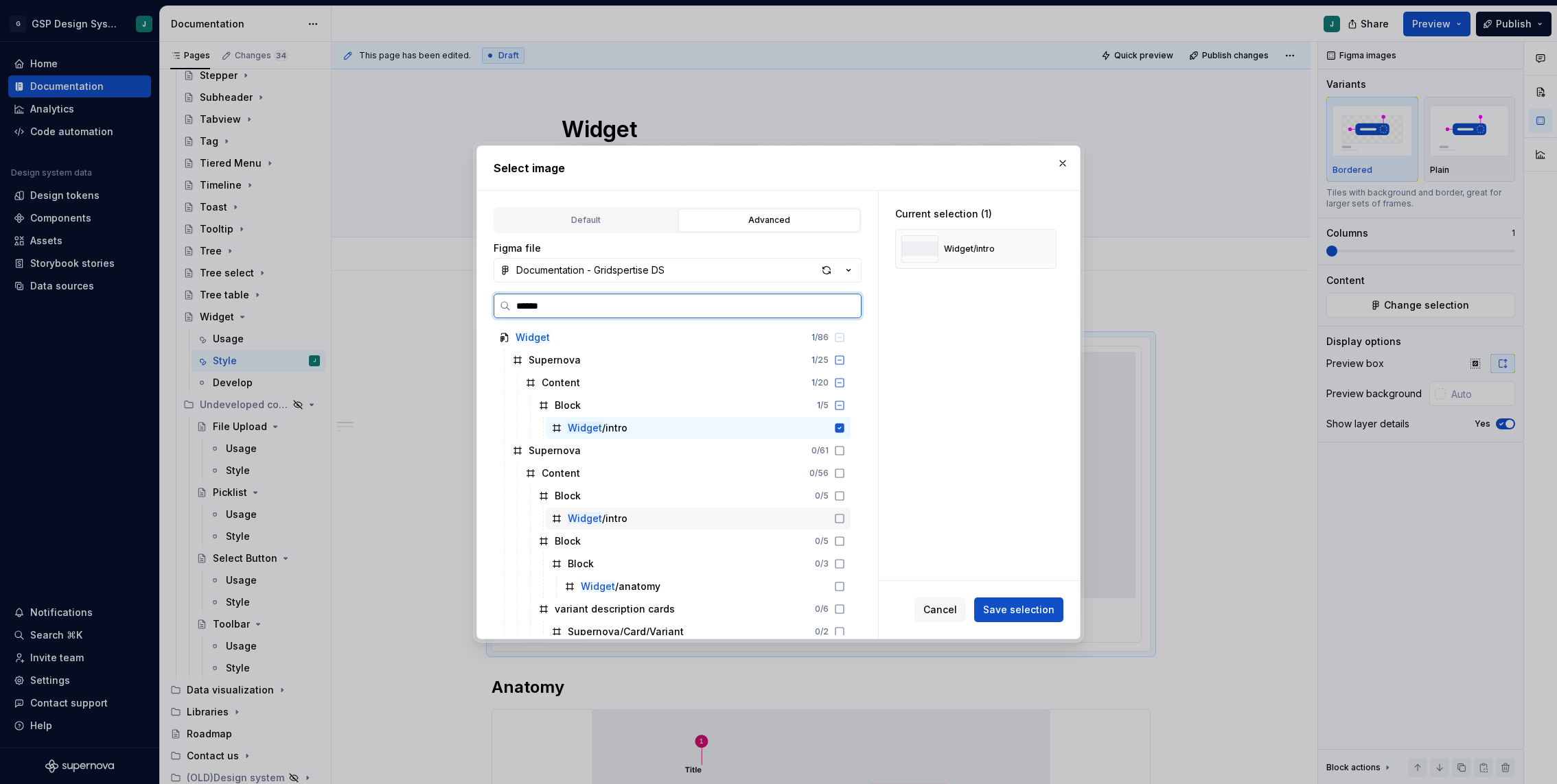
click at [637, 513] on div "Widget /intro" at bounding box center [698, 519] width 305 height 22
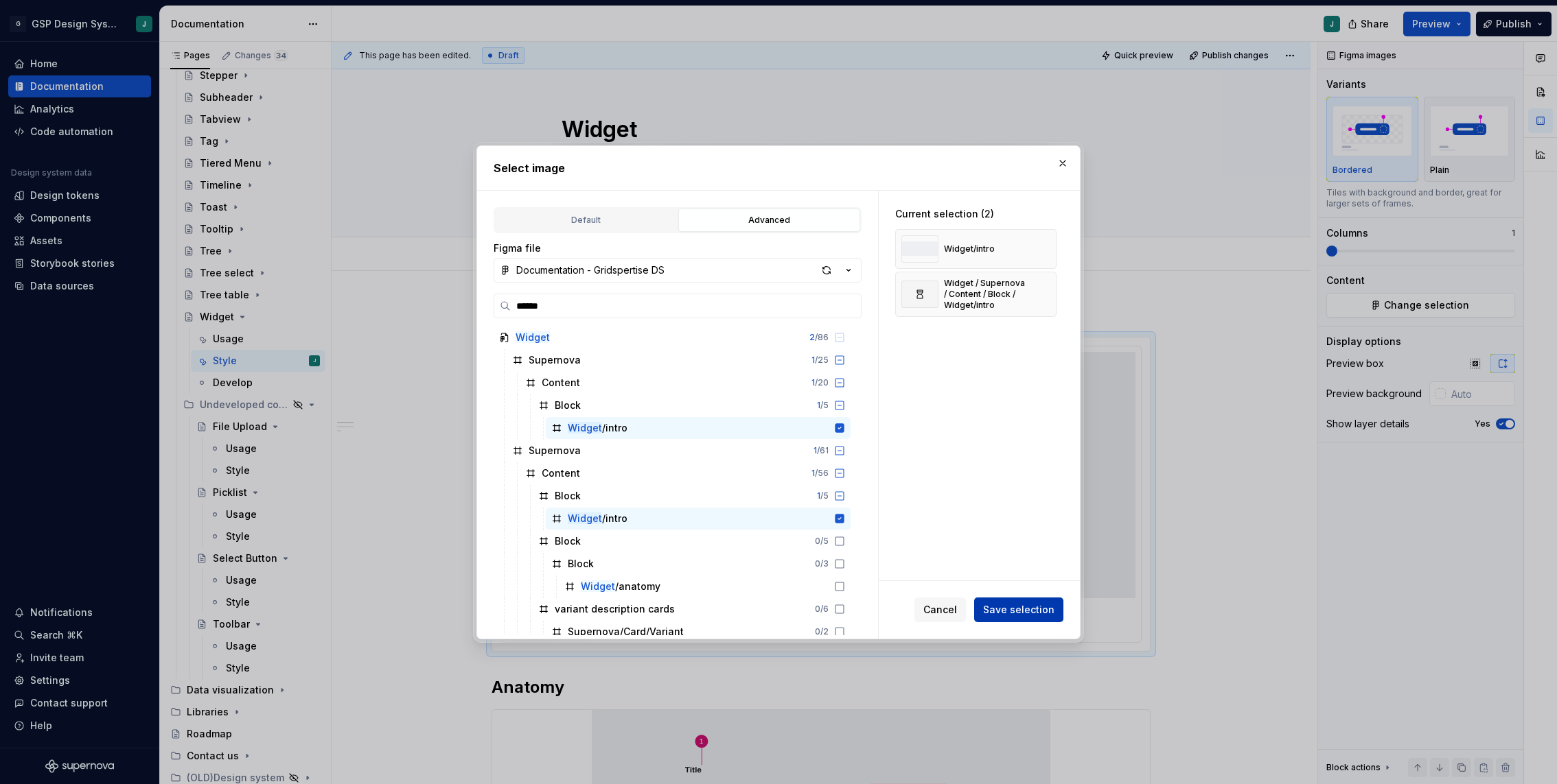
click at [1041, 609] on span "Save selection" at bounding box center [1018, 610] width 72 height 14
click at [844, 427] on icon at bounding box center [840, 428] width 9 height 9
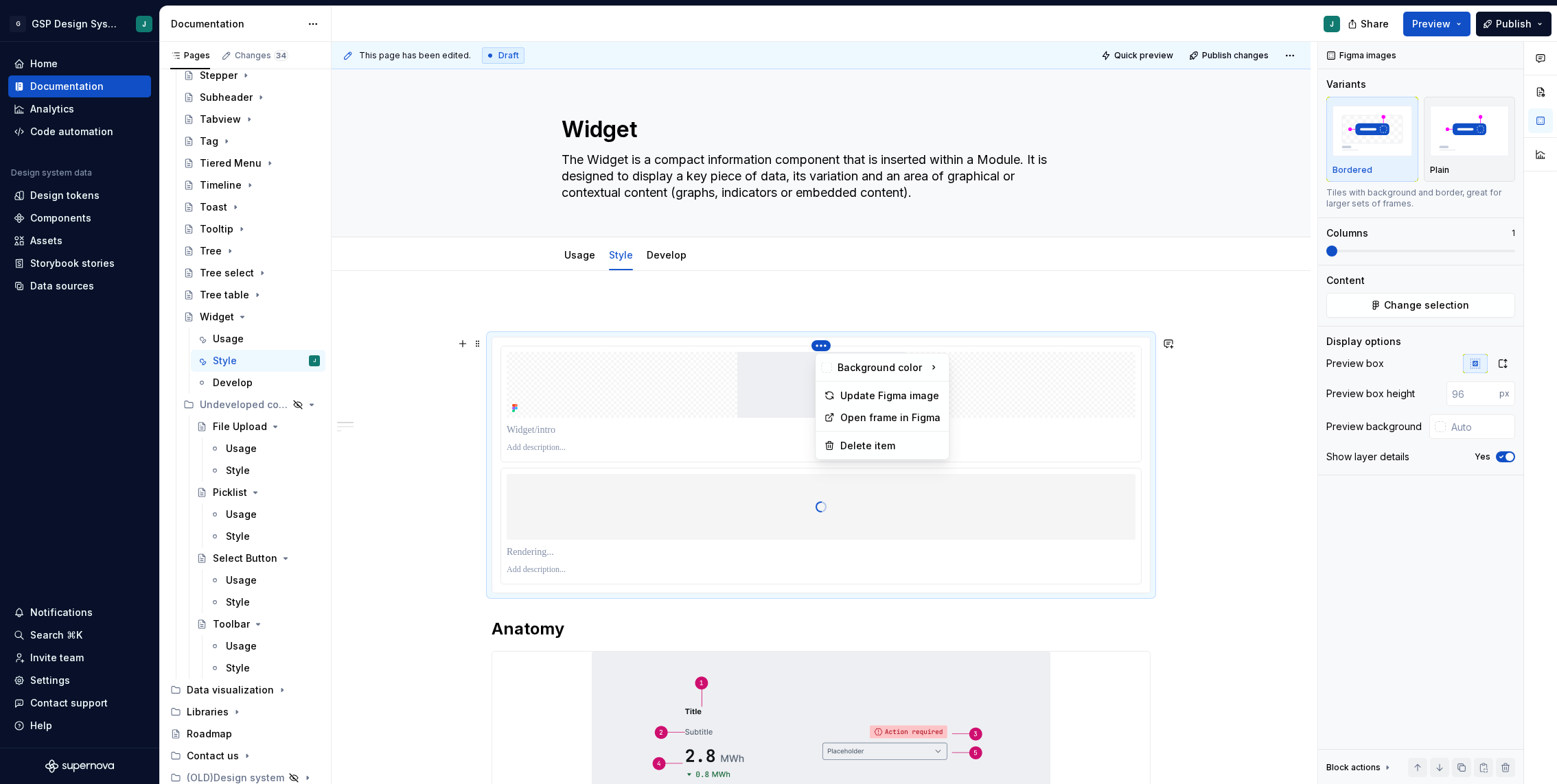
click at [827, 345] on html "G GSP Design System J Home Documentation Analytics Code automation Design syste…" at bounding box center [778, 392] width 1557 height 784
click at [854, 447] on div "Delete item" at bounding box center [890, 446] width 100 height 14
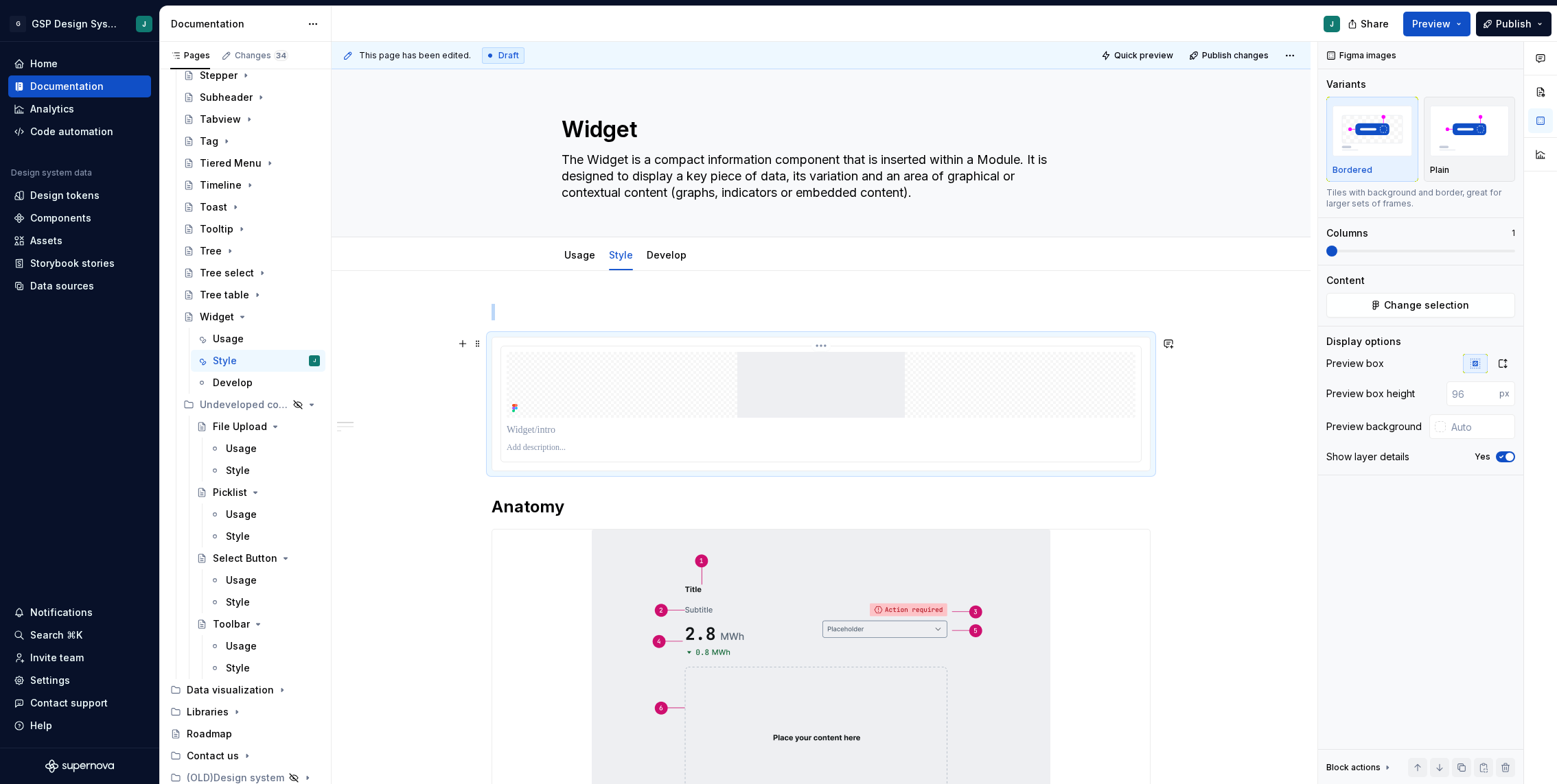
click at [981, 391] on img at bounding box center [821, 385] width 629 height 66
type textarea "*"
